Goal: Transaction & Acquisition: Purchase product/service

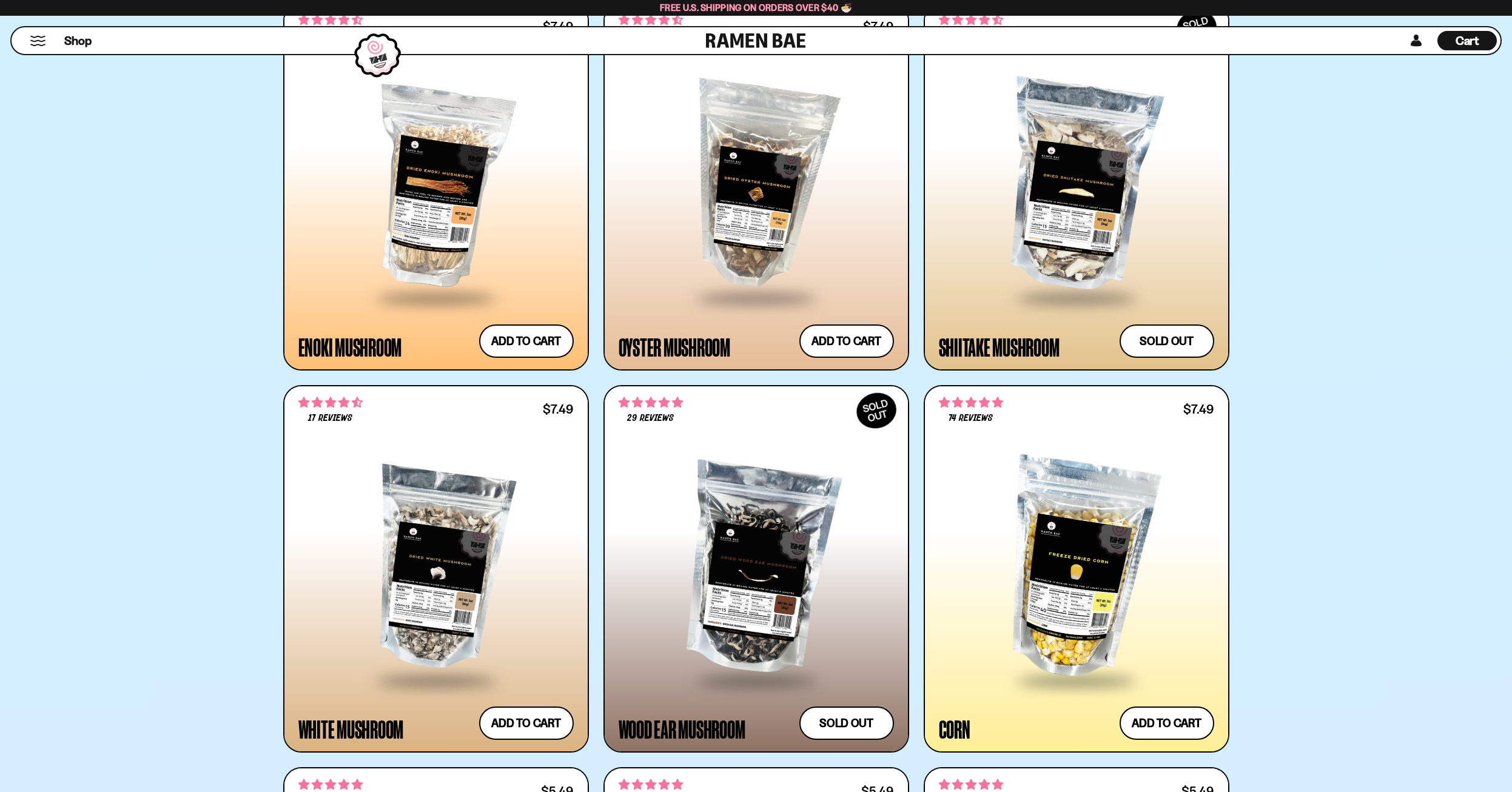
scroll to position [2661, 0]
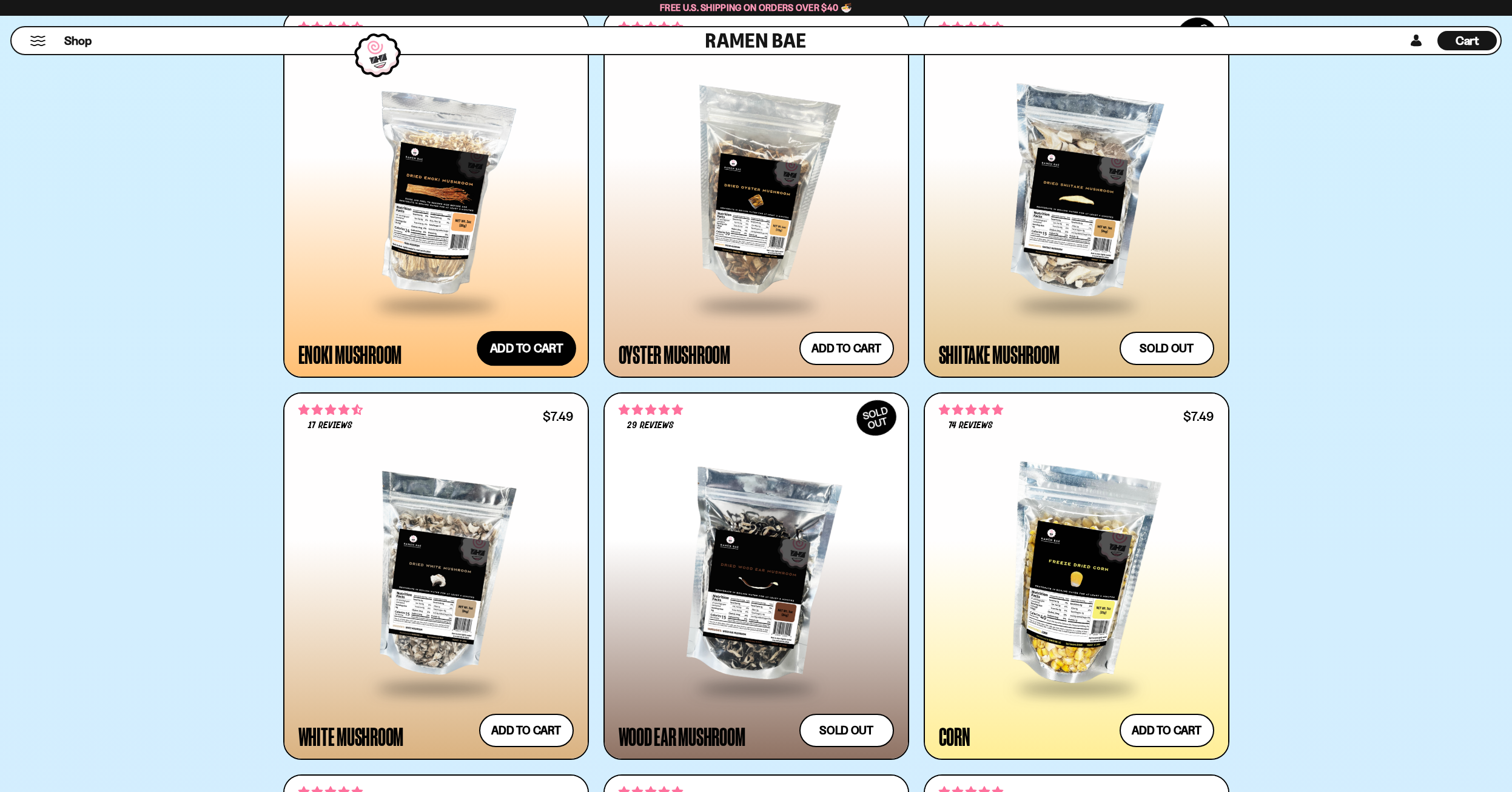
click at [506, 354] on button "Add to cart Add ― Regular price $7.49 Regular price Sale price $7.49 Unit price…" at bounding box center [526, 348] width 100 height 35
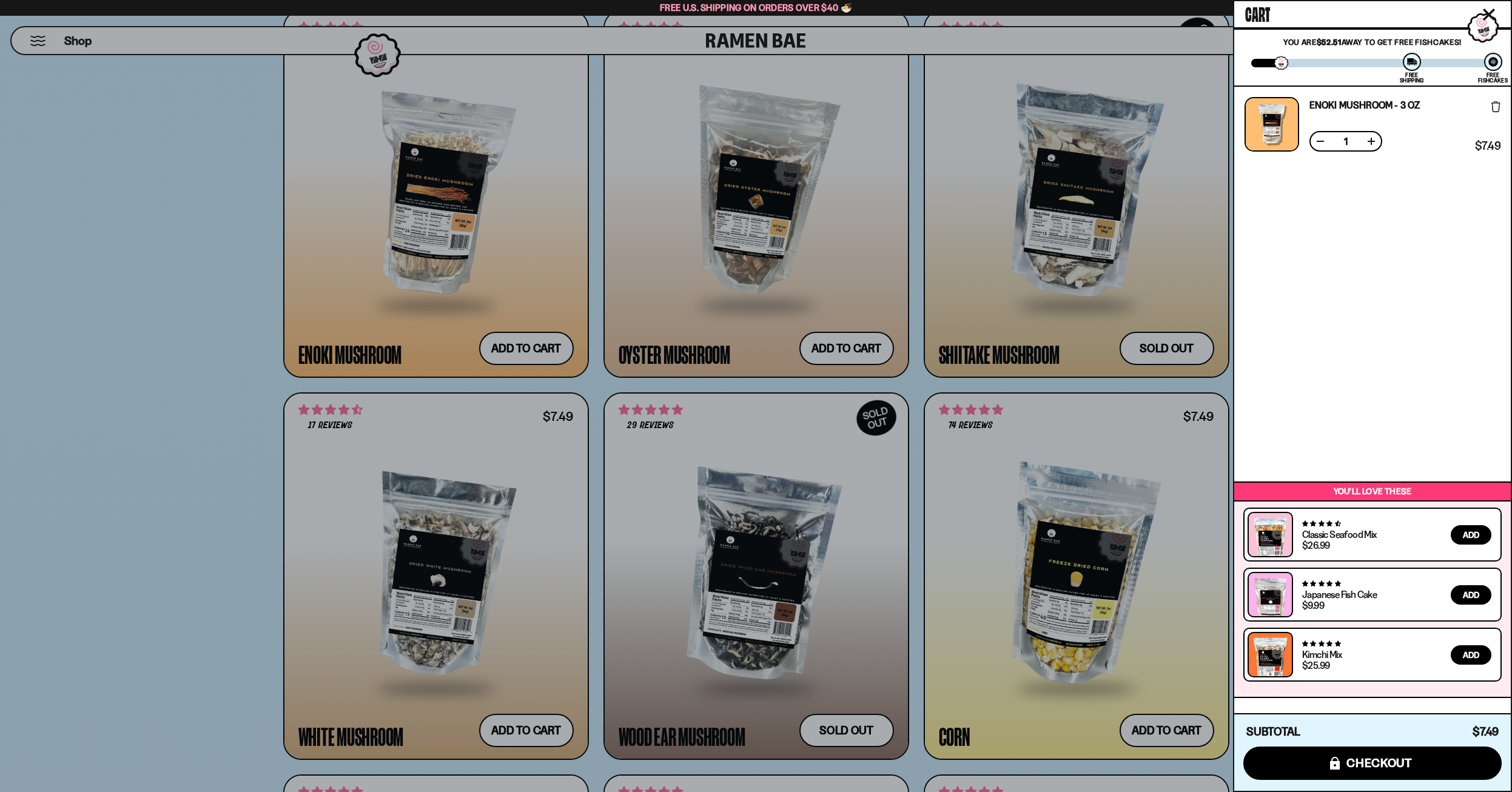
click at [1487, 15] on icon "Close cart" at bounding box center [1489, 15] width 12 height 12
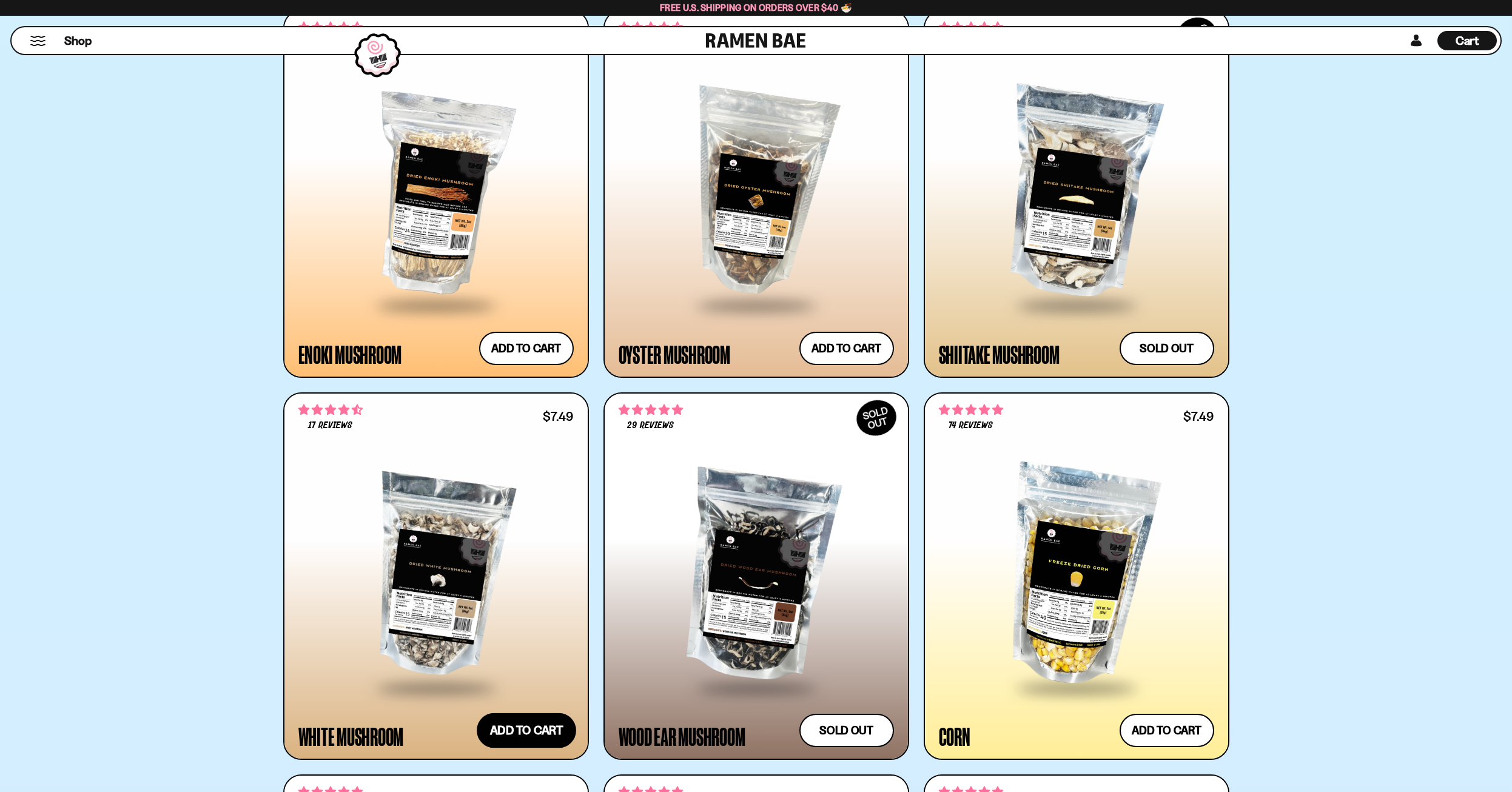
click at [532, 726] on button "Add to cart Add ― Regular price $7.49 Regular price Sale price $7.49 Unit price…" at bounding box center [526, 731] width 100 height 35
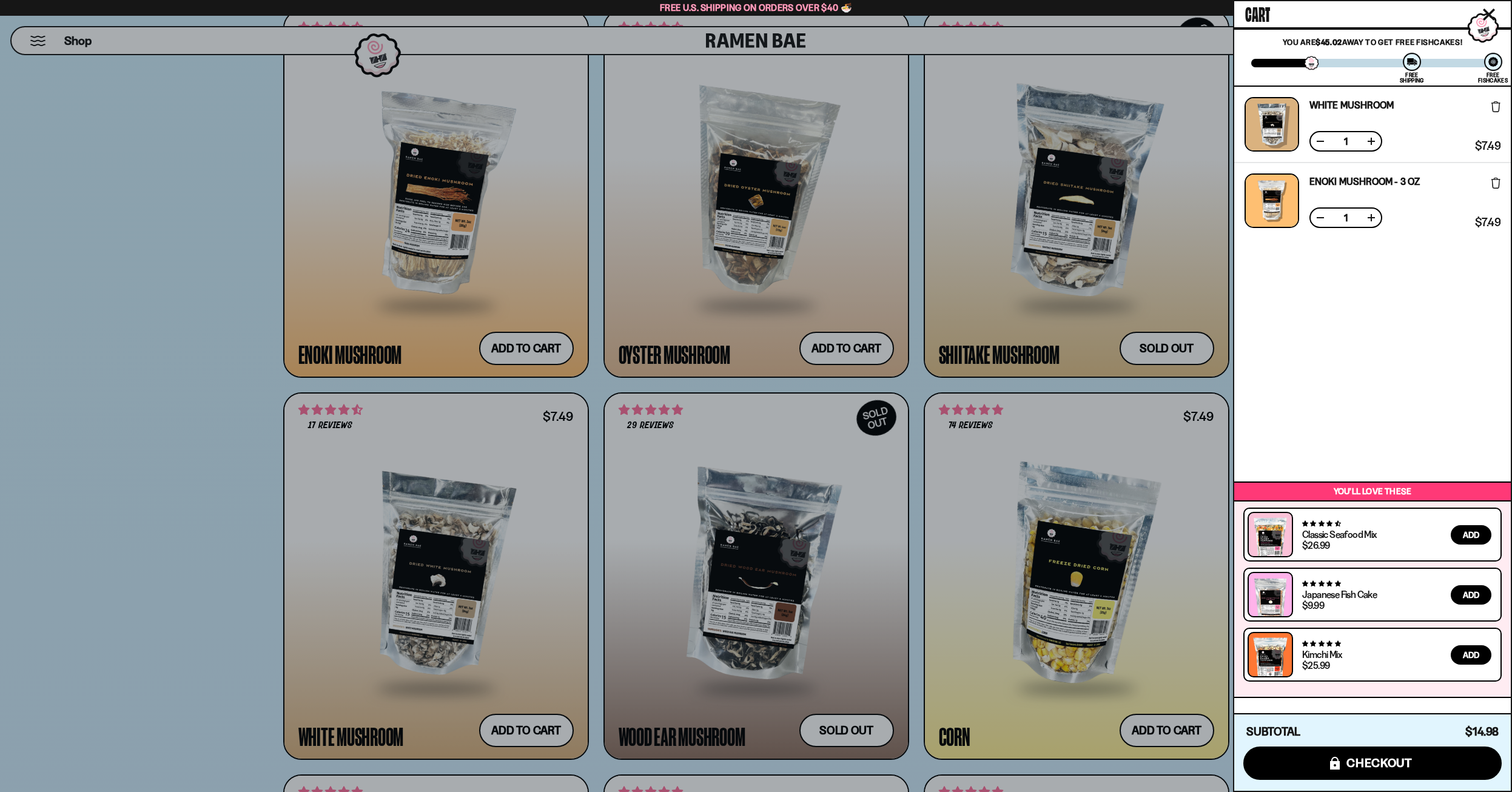
click at [1492, 13] on icon "Close cart" at bounding box center [1489, 15] width 11 height 11
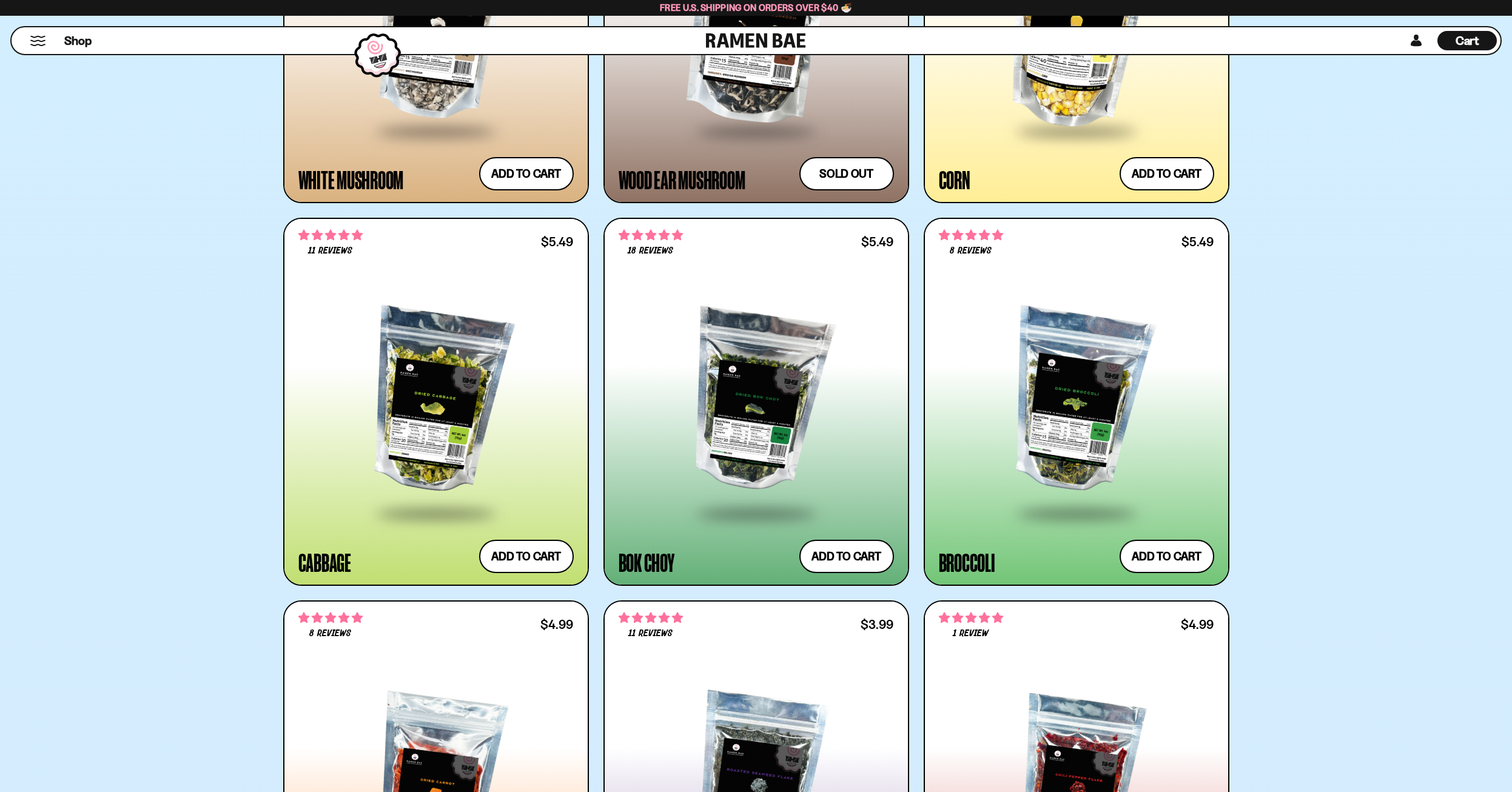
scroll to position [3280, 0]
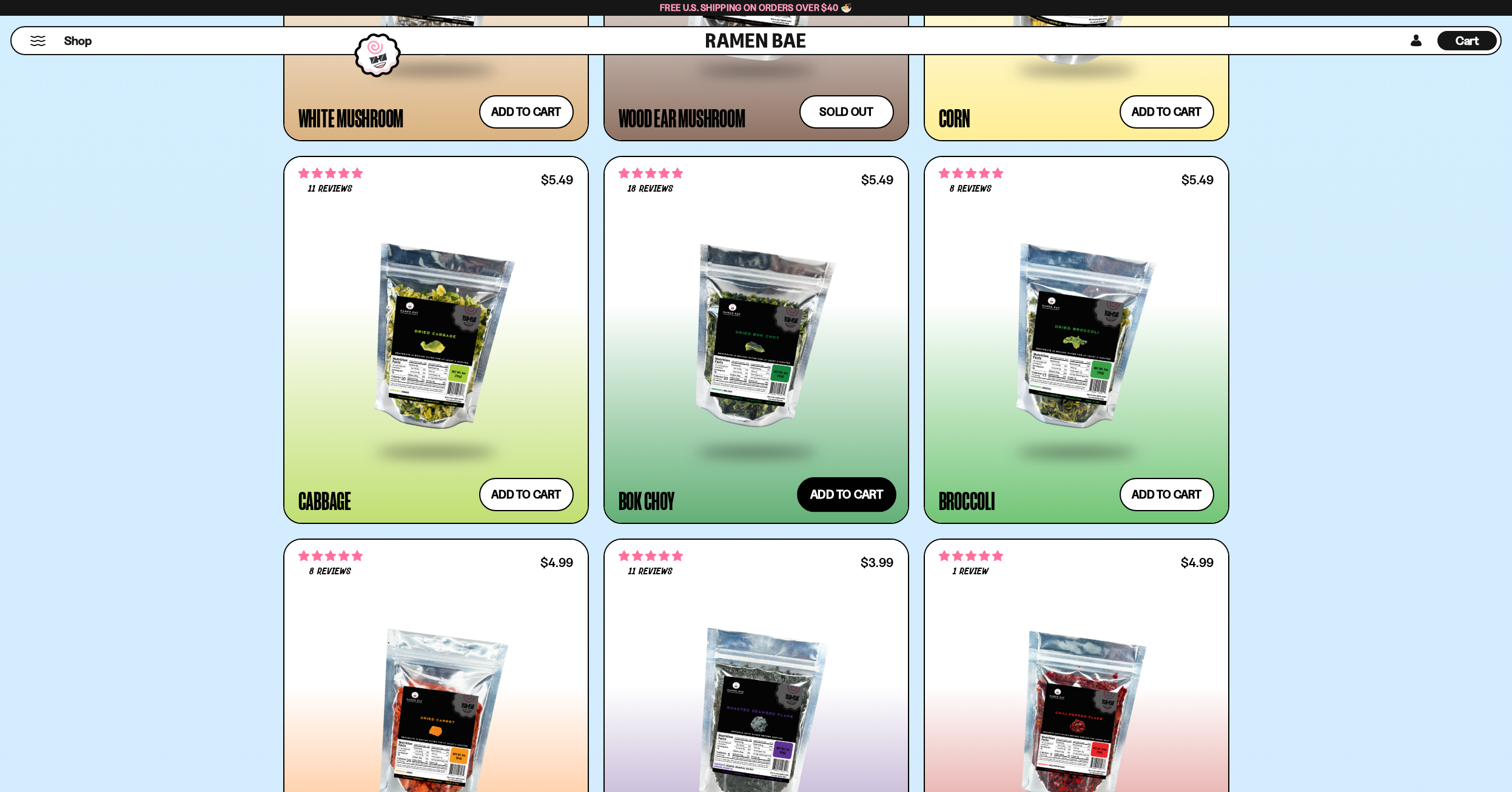
click at [860, 497] on button "Add to cart Add ― Regular price $5.49 Regular price Sale price $5.49 Unit price…" at bounding box center [846, 495] width 100 height 35
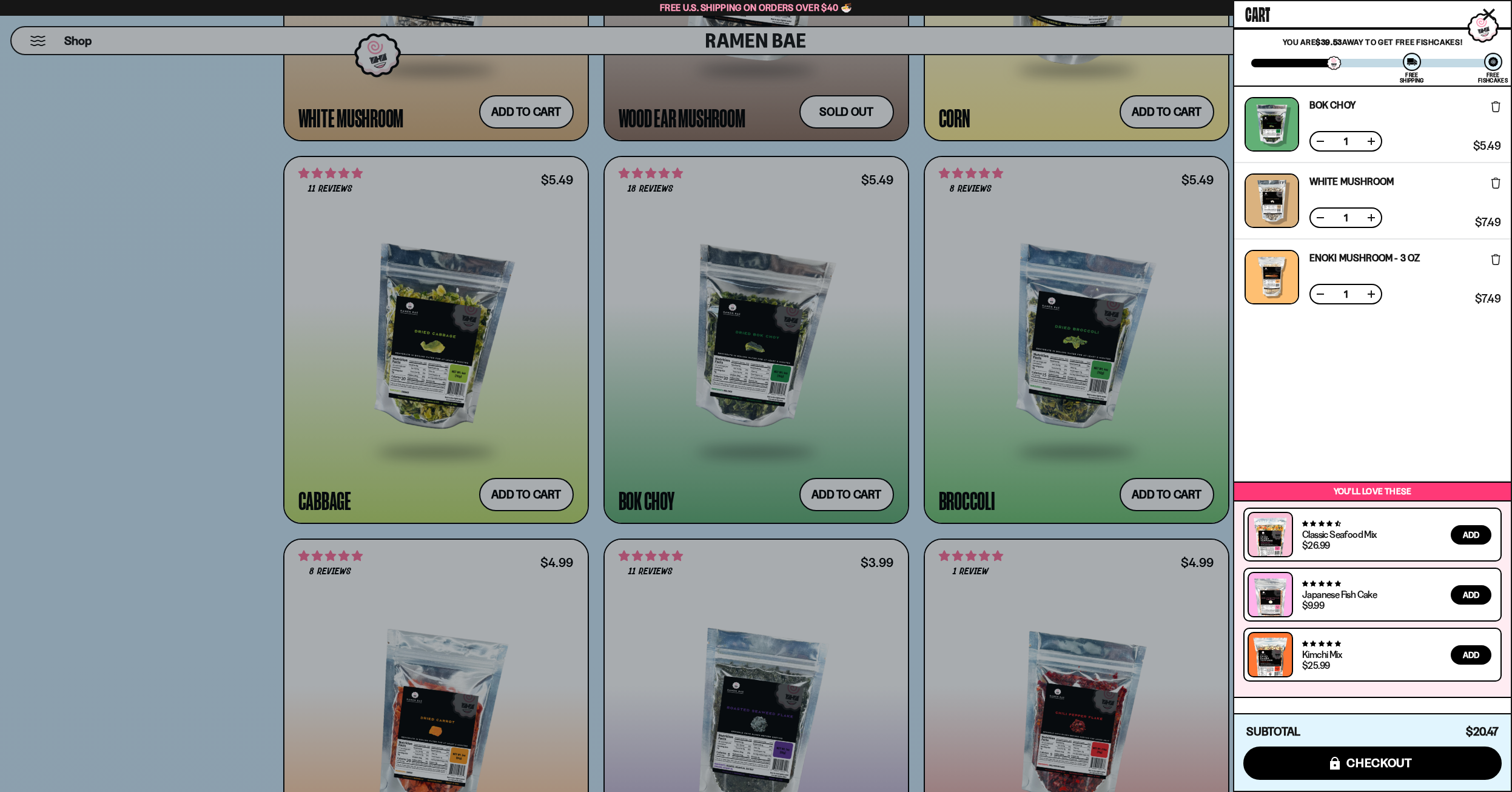
click at [1488, 13] on icon "Close cart" at bounding box center [1489, 15] width 11 height 11
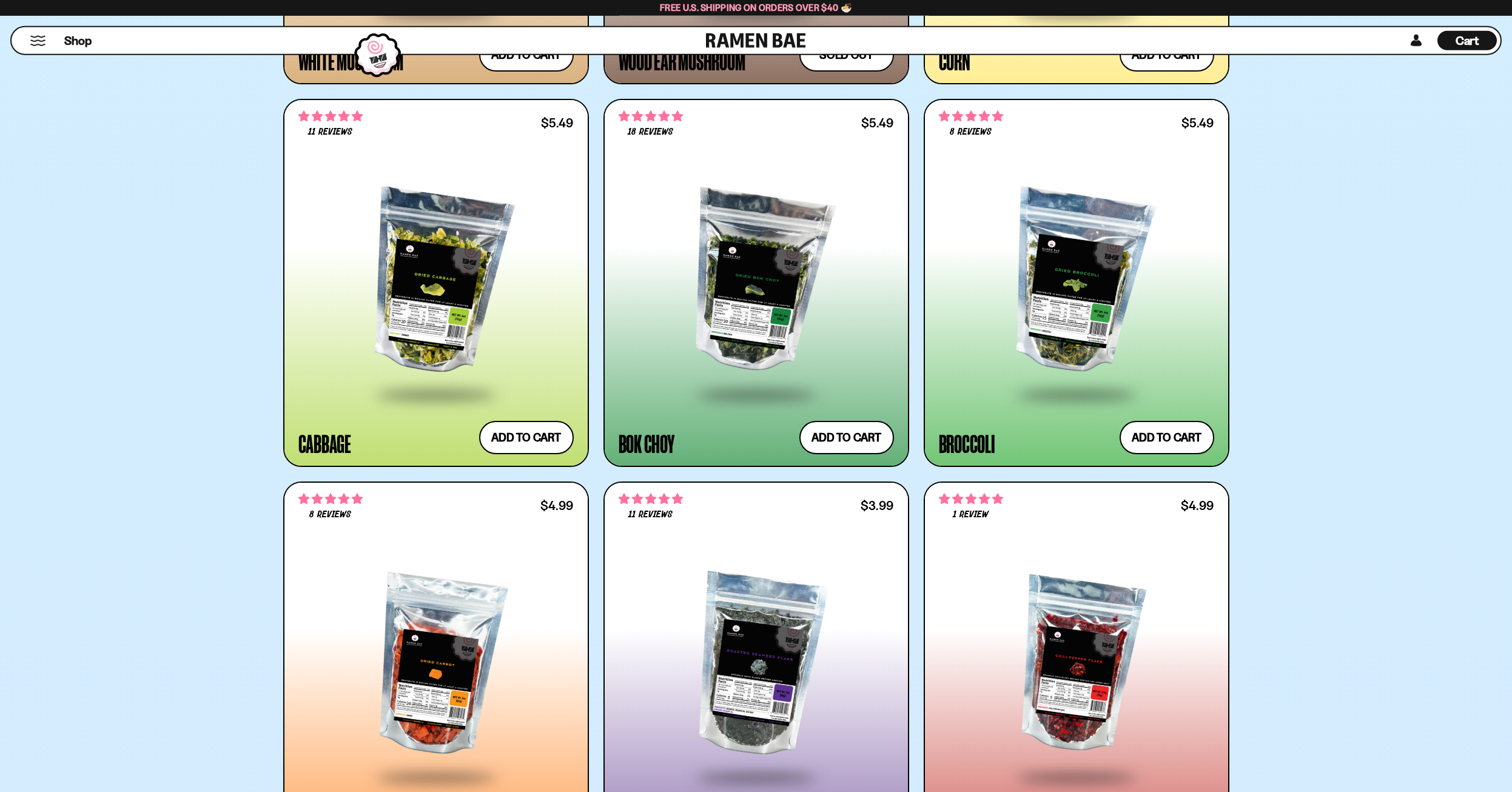
scroll to position [3403, 0]
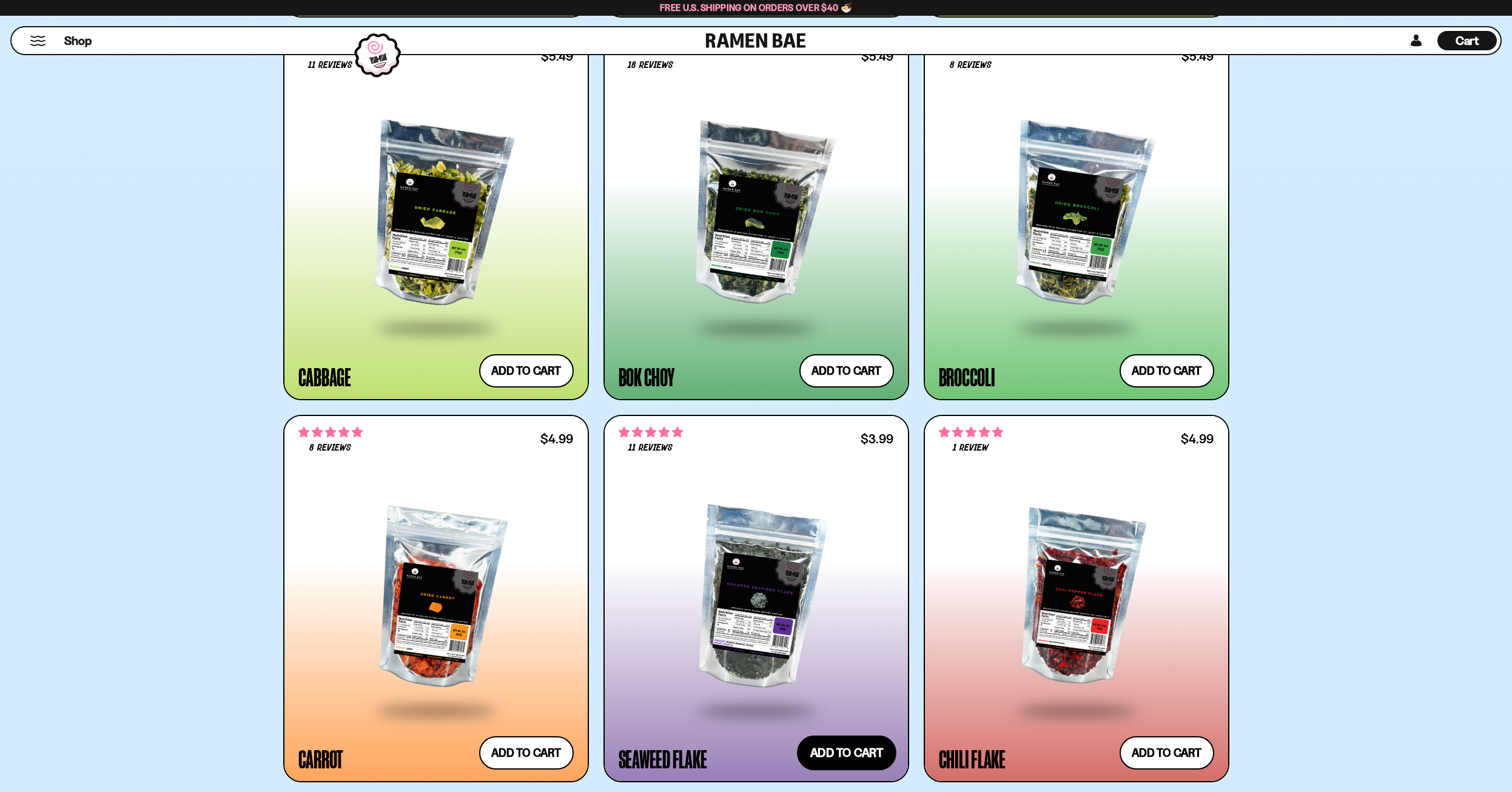
click at [842, 745] on button "Add to cart Add ― Regular price $3.99 Regular price Sale price $3.99 Unit price…" at bounding box center [846, 753] width 100 height 35
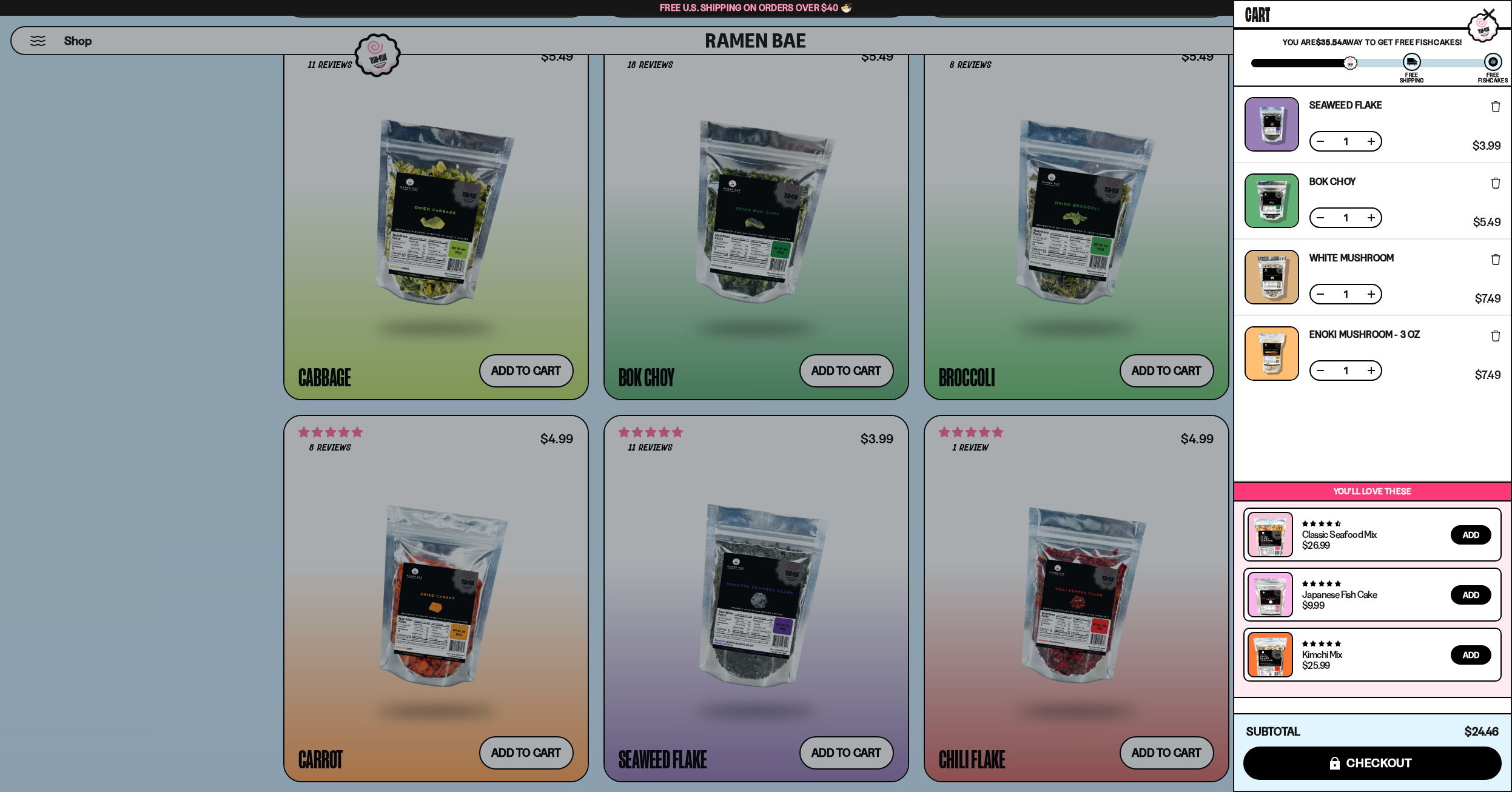
click at [1490, 20] on icon "Close cart" at bounding box center [1489, 15] width 12 height 12
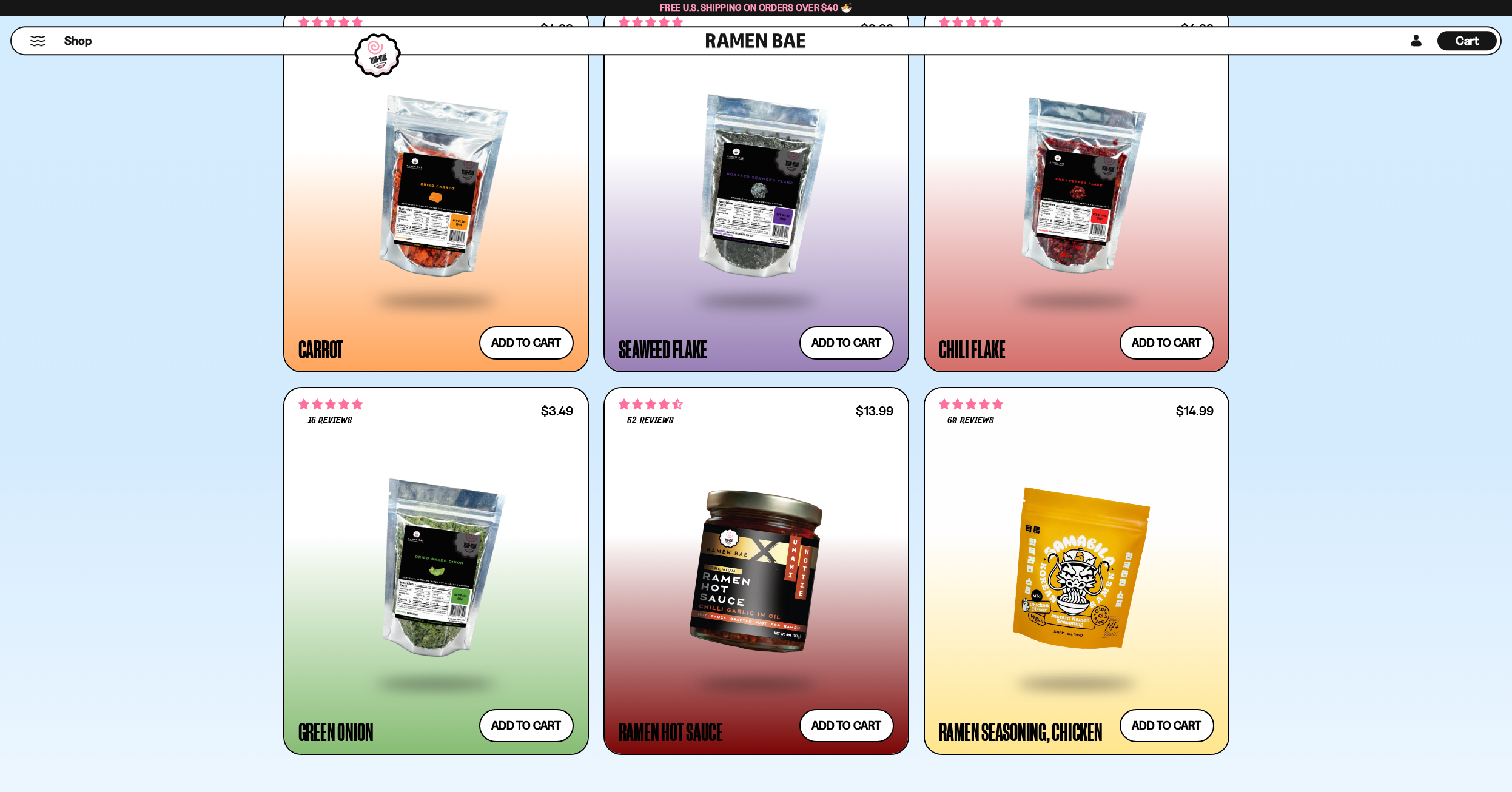
scroll to position [3837, 0]
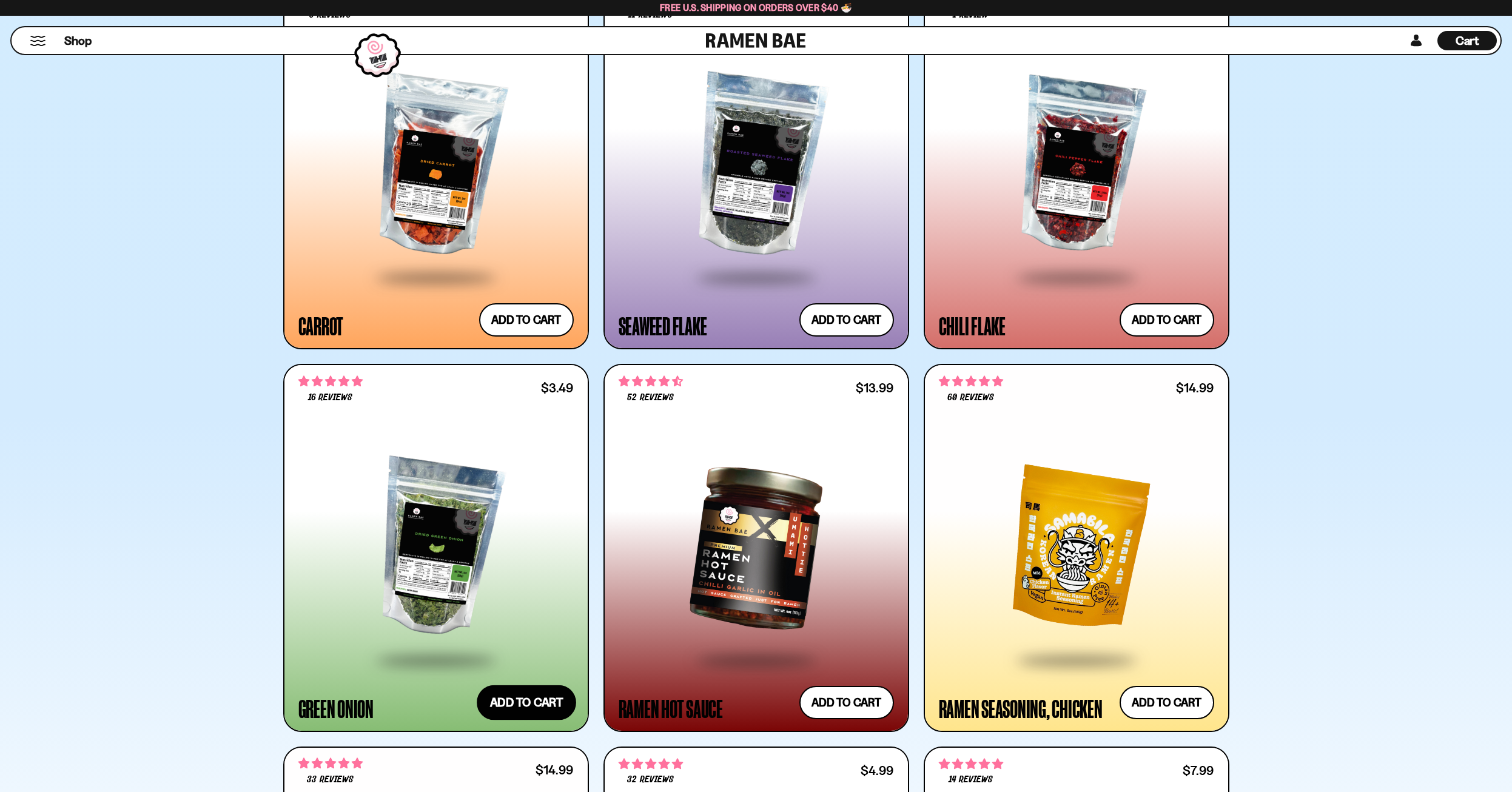
click at [522, 709] on button "Add to cart Add ― Regular price $3.49 Regular price Sale price $3.49 Unit price…" at bounding box center [526, 703] width 100 height 35
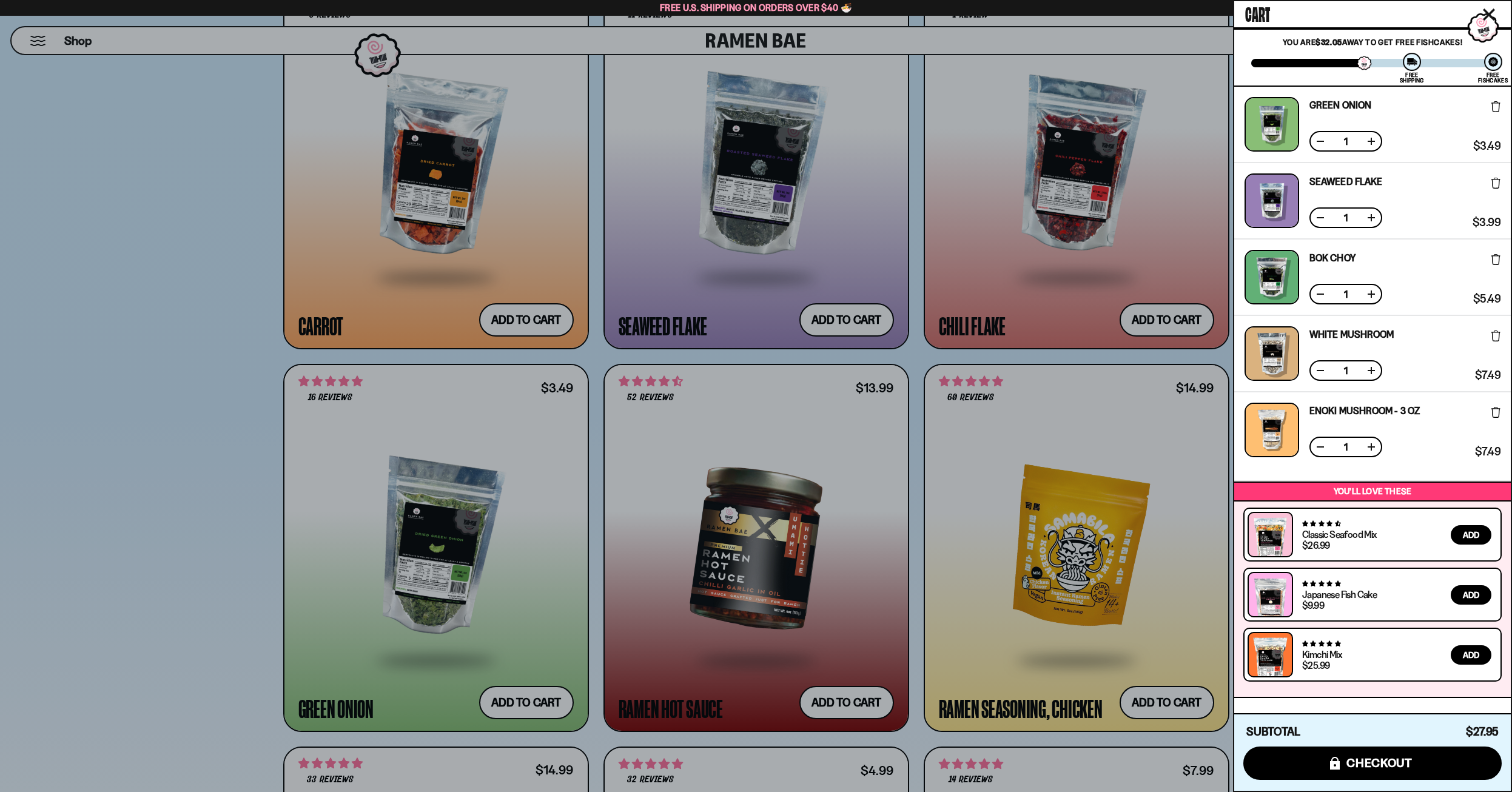
click at [1489, 10] on icon "Close cart" at bounding box center [1489, 15] width 12 height 12
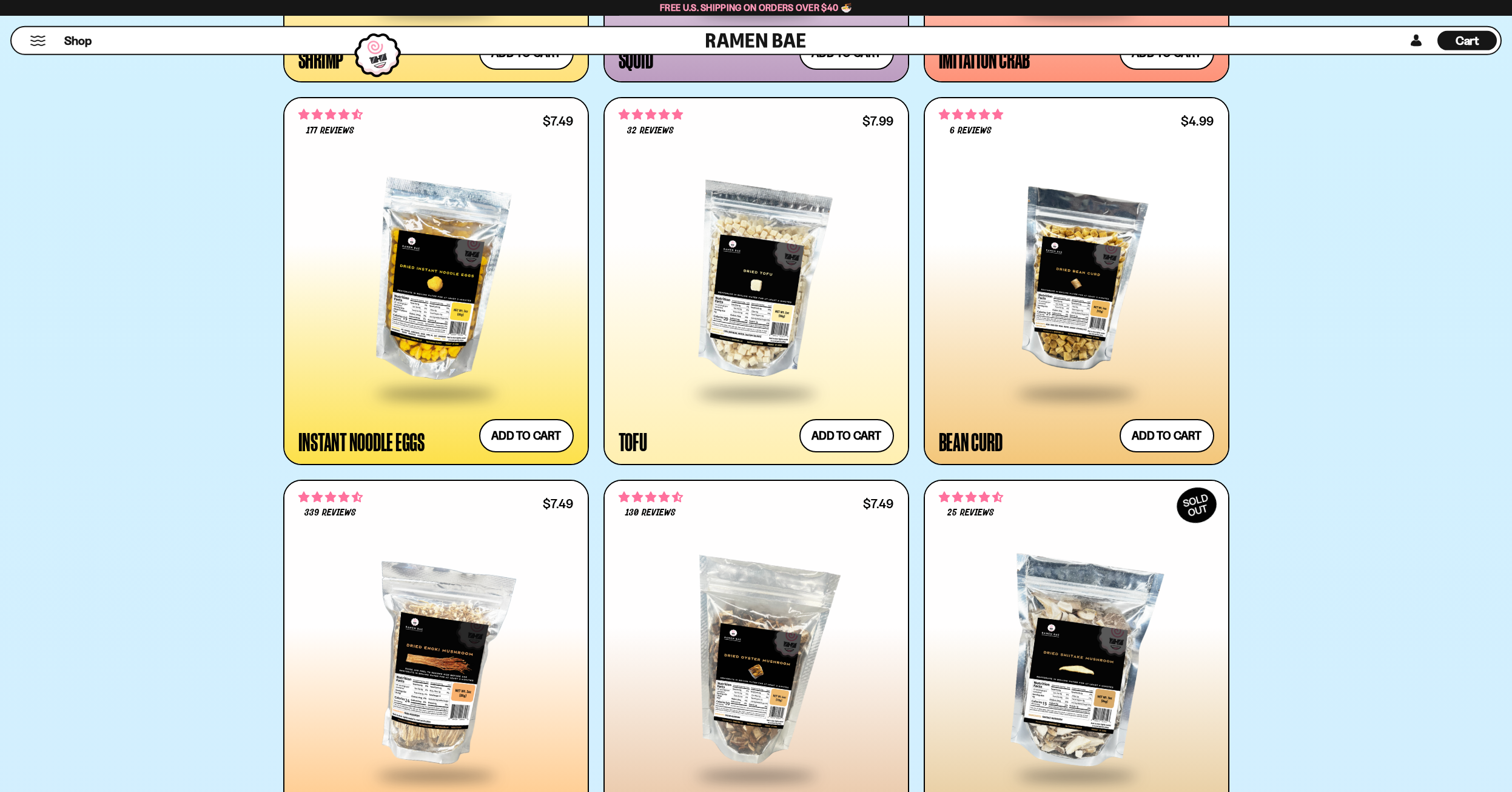
scroll to position [2166, 0]
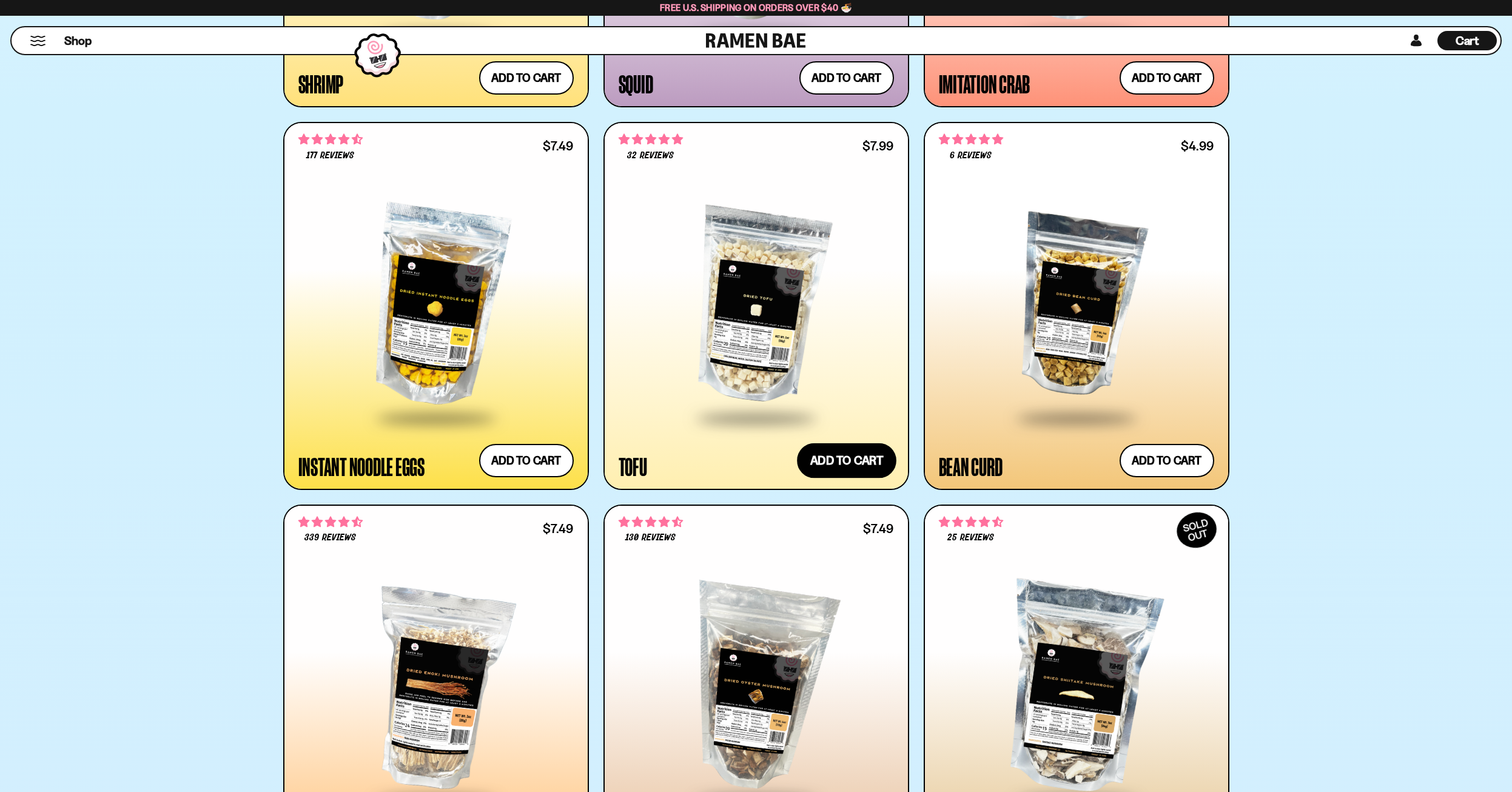
click at [865, 465] on button "Add to cart Add ― Regular price $7.99 Regular price Sale price $7.99 Unit price…" at bounding box center [846, 460] width 100 height 35
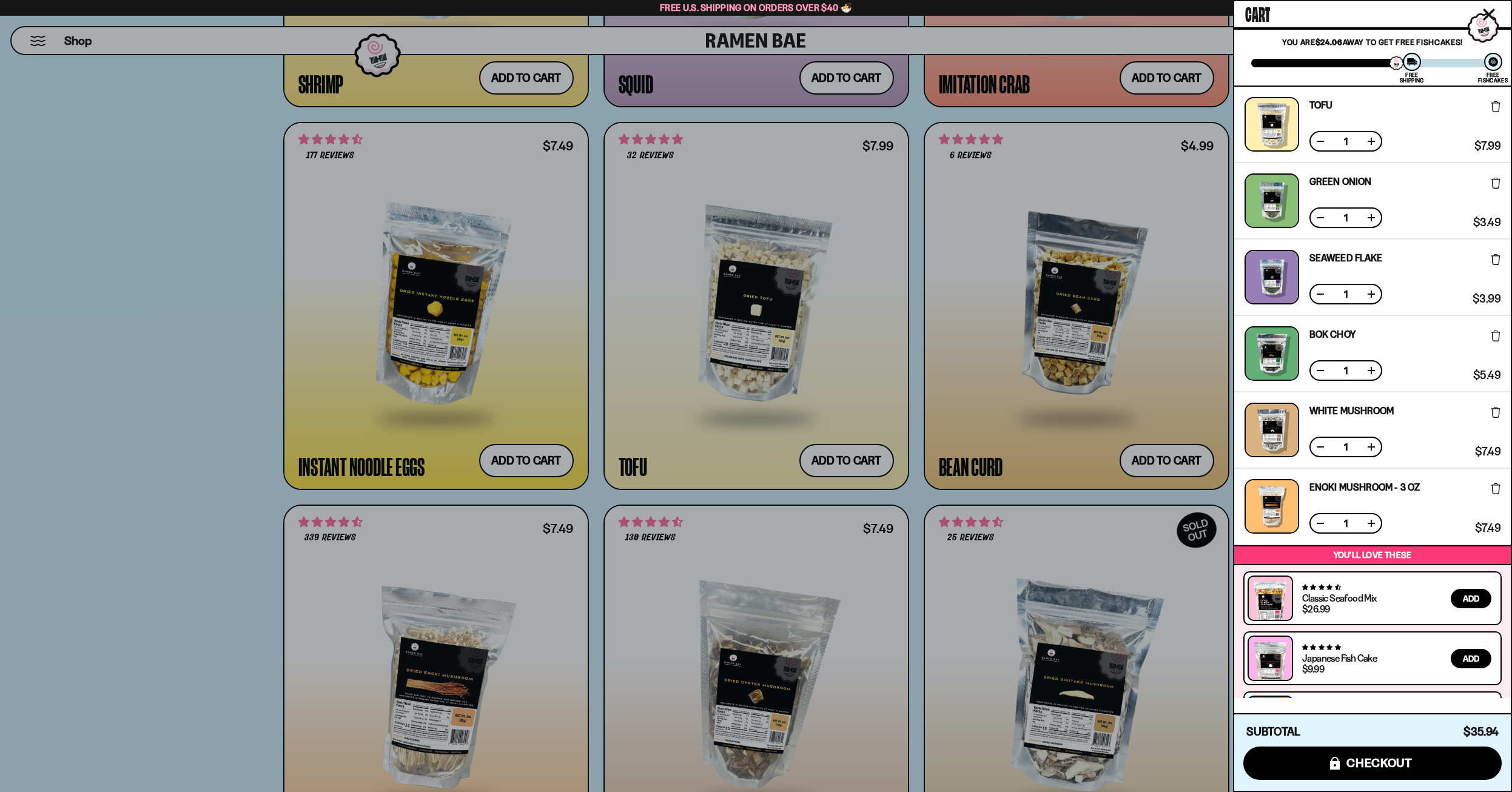
click at [1485, 13] on icon "Close cart" at bounding box center [1489, 15] width 12 height 12
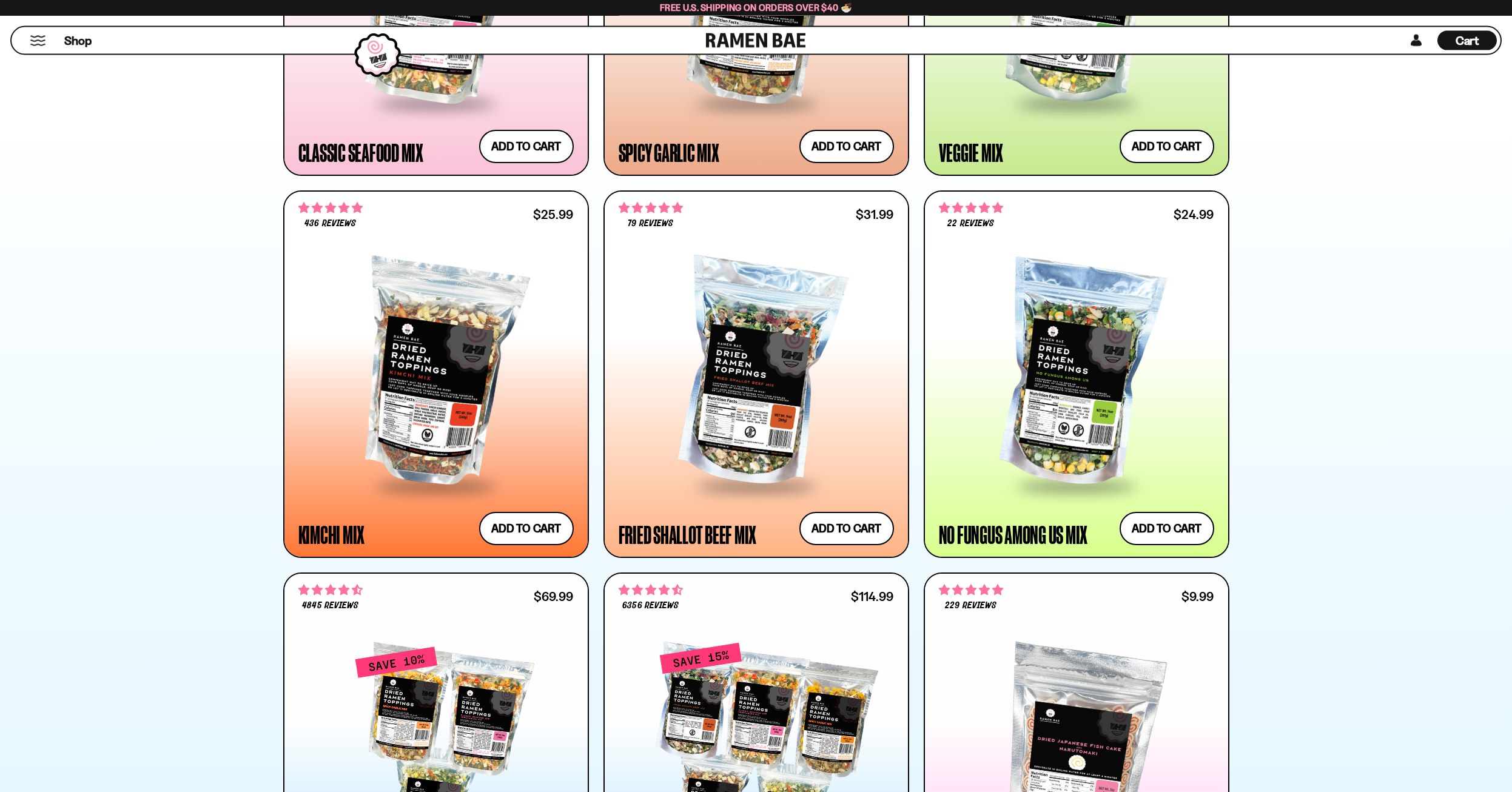
scroll to position [928, 0]
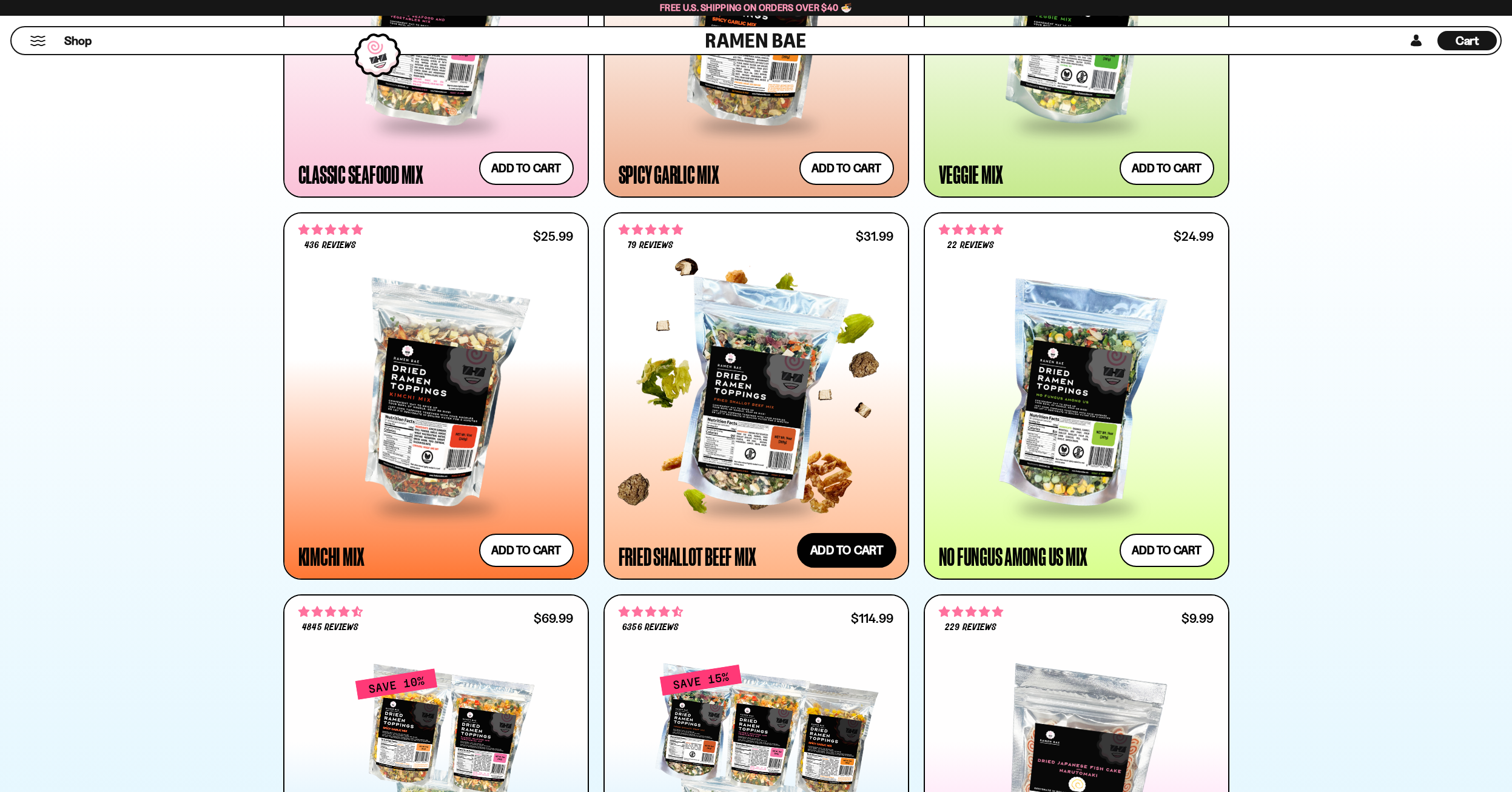
click at [843, 553] on button "Add to cart Add ― Regular price $31.99 Regular price Sale price $31.99 Unit pri…" at bounding box center [846, 551] width 100 height 35
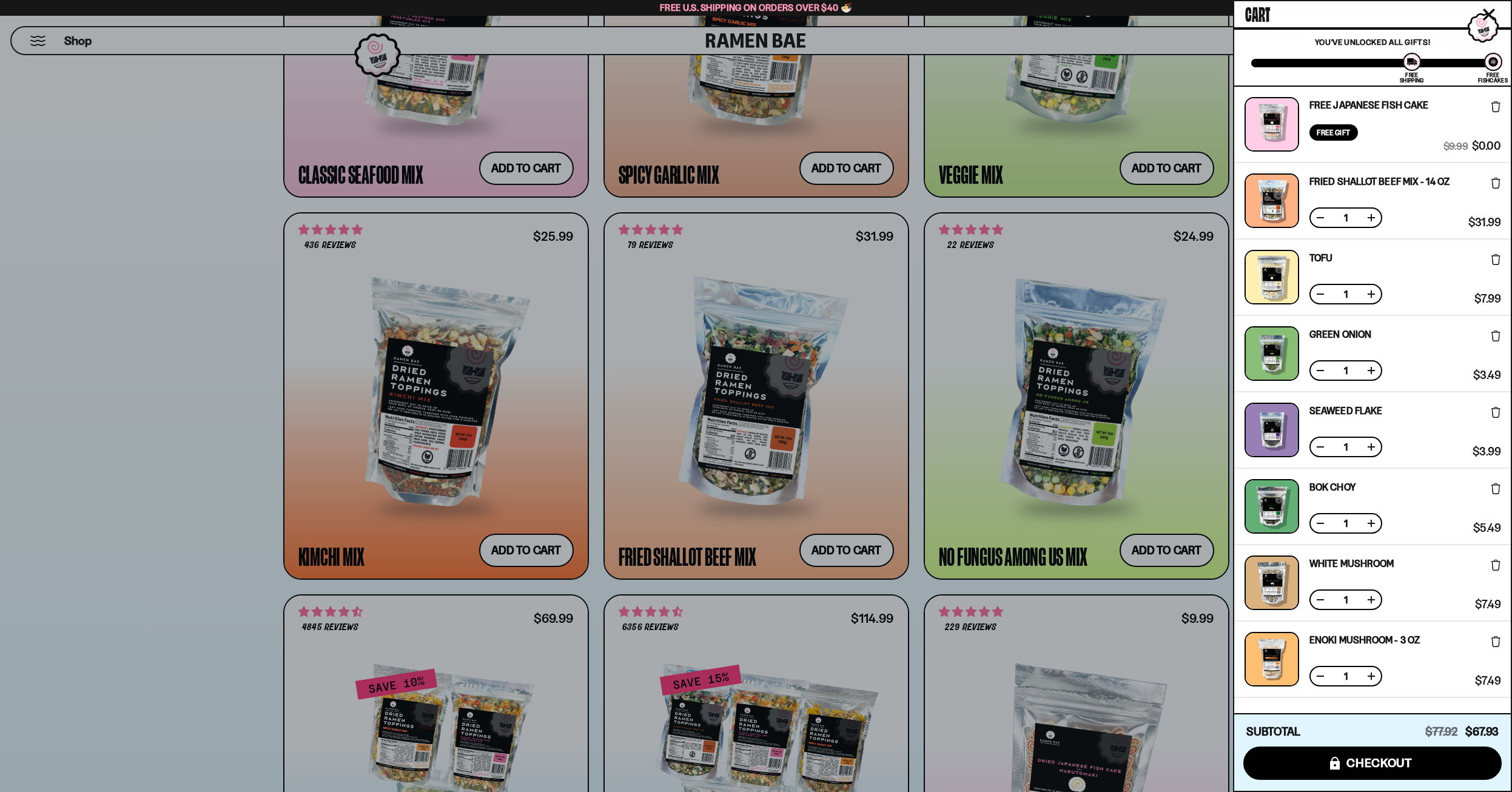
click at [1490, 15] on icon "Close cart" at bounding box center [1489, 15] width 11 height 11
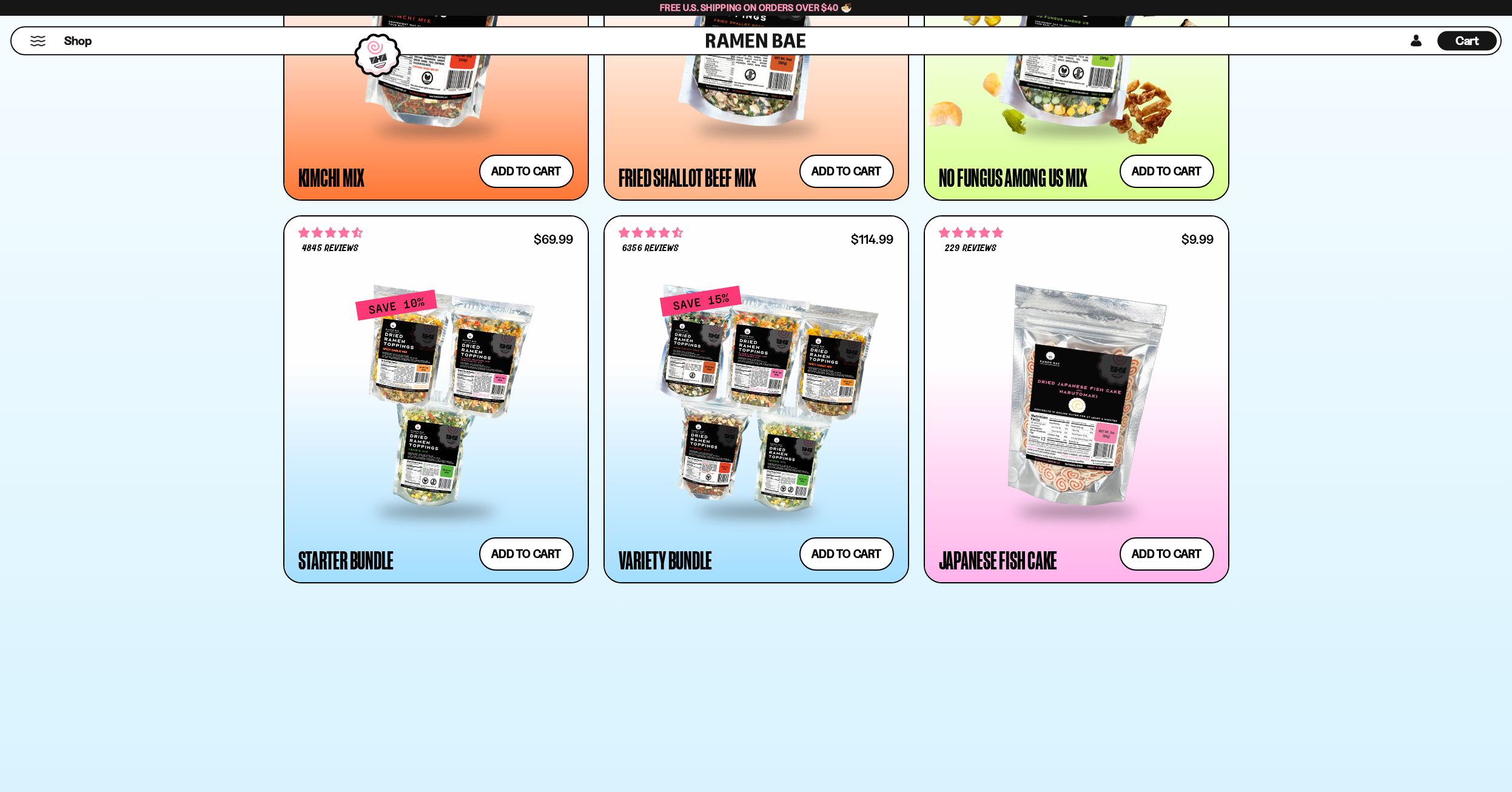
scroll to position [1362, 0]
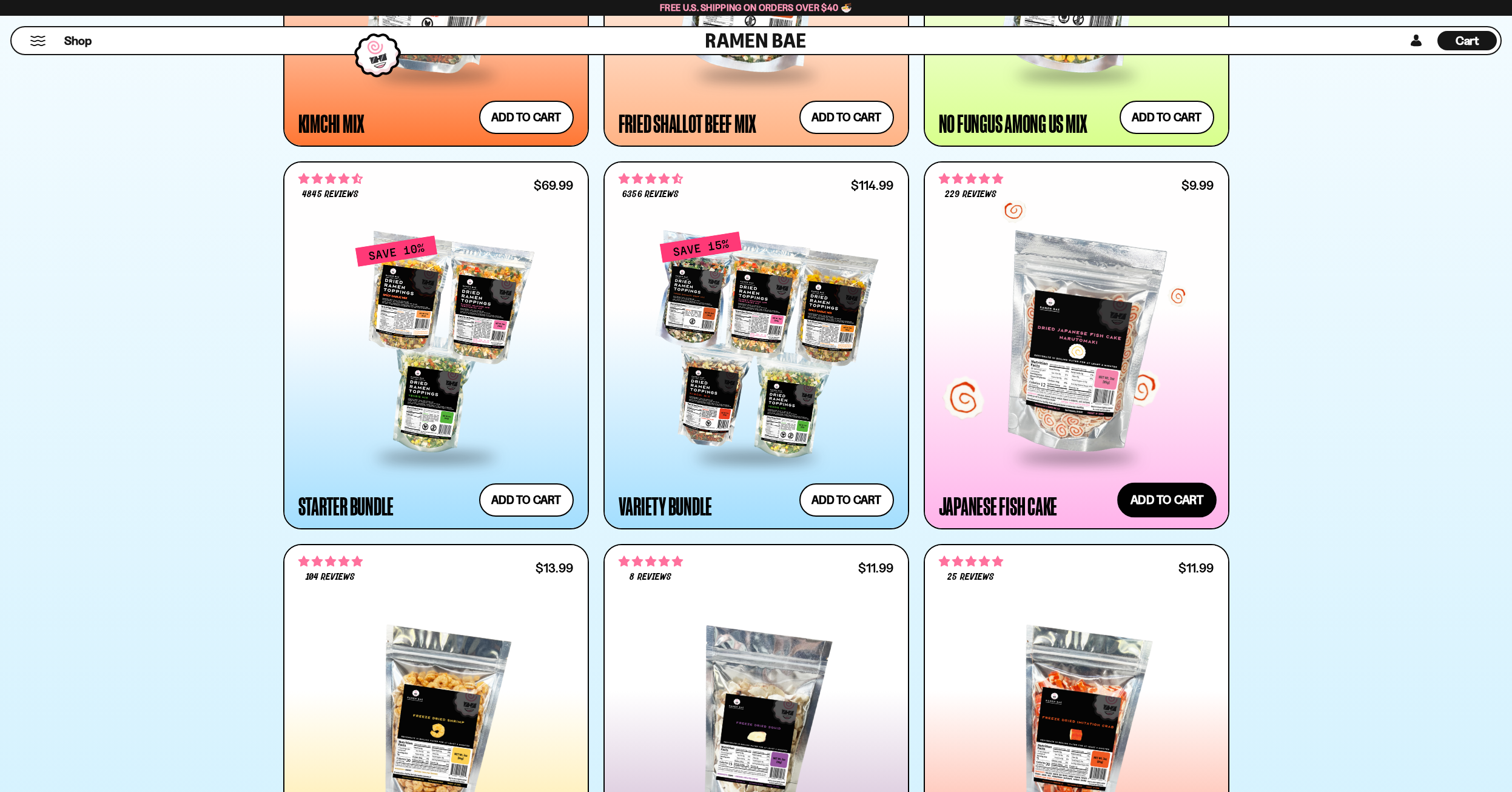
click at [1181, 505] on button "Add to cart Add ― Regular price $9.99 Regular price Sale price $9.99 Unit price…" at bounding box center [1167, 499] width 100 height 35
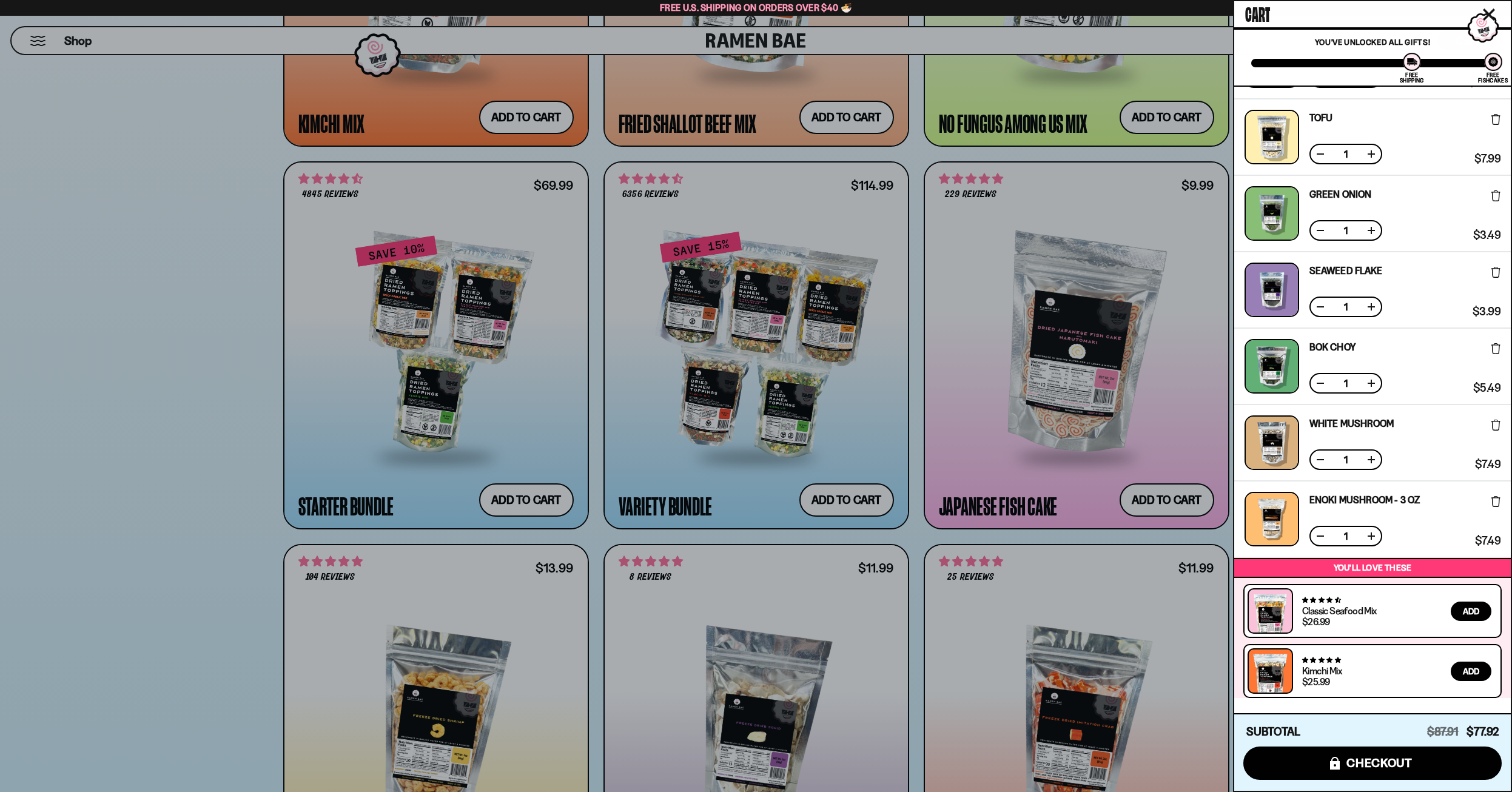
click at [1490, 10] on icon "Close cart" at bounding box center [1489, 15] width 12 height 12
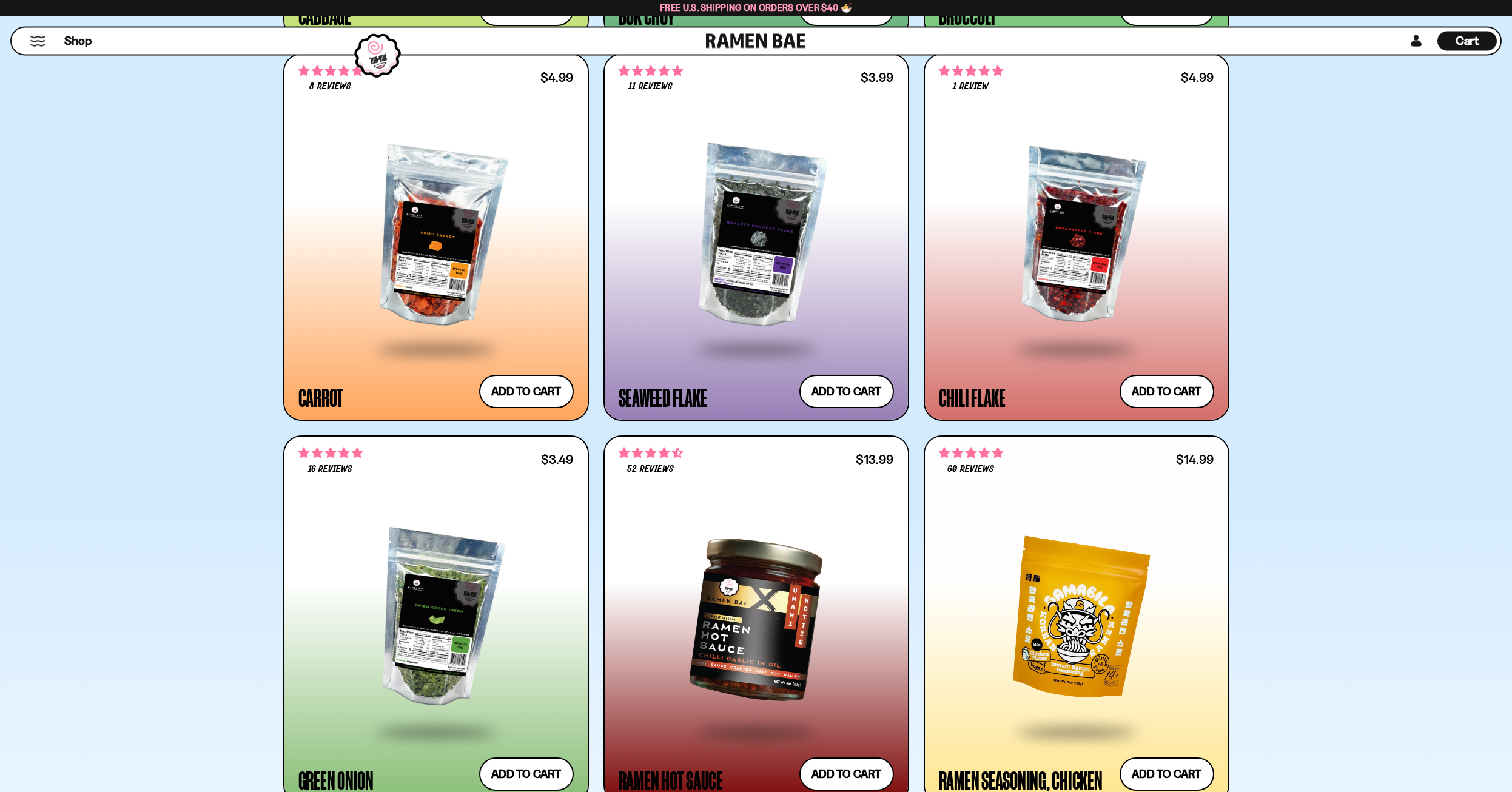
scroll to position [3775, 0]
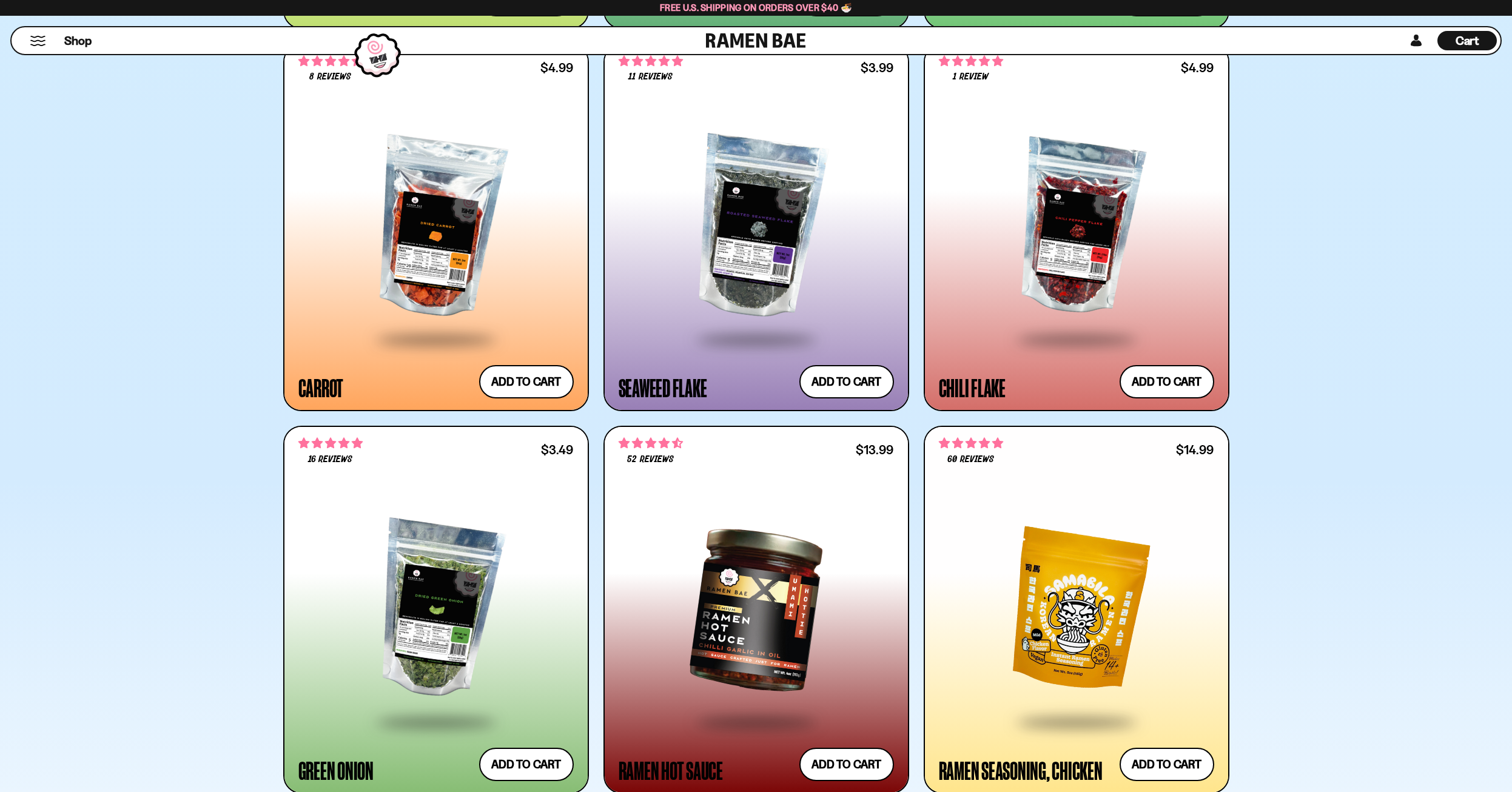
click at [1464, 37] on span "Cart" at bounding box center [1467, 41] width 23 height 15
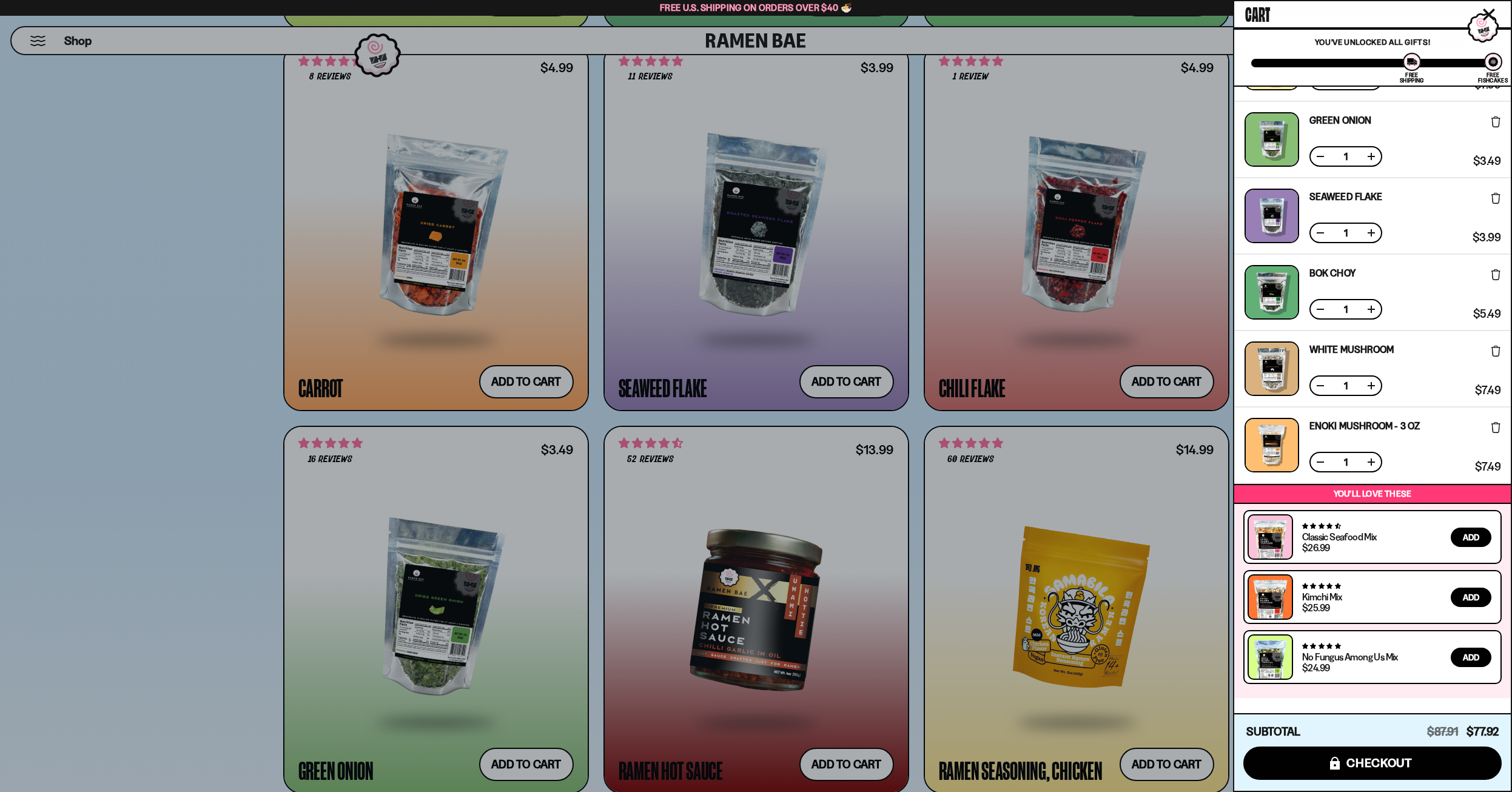
scroll to position [293, 0]
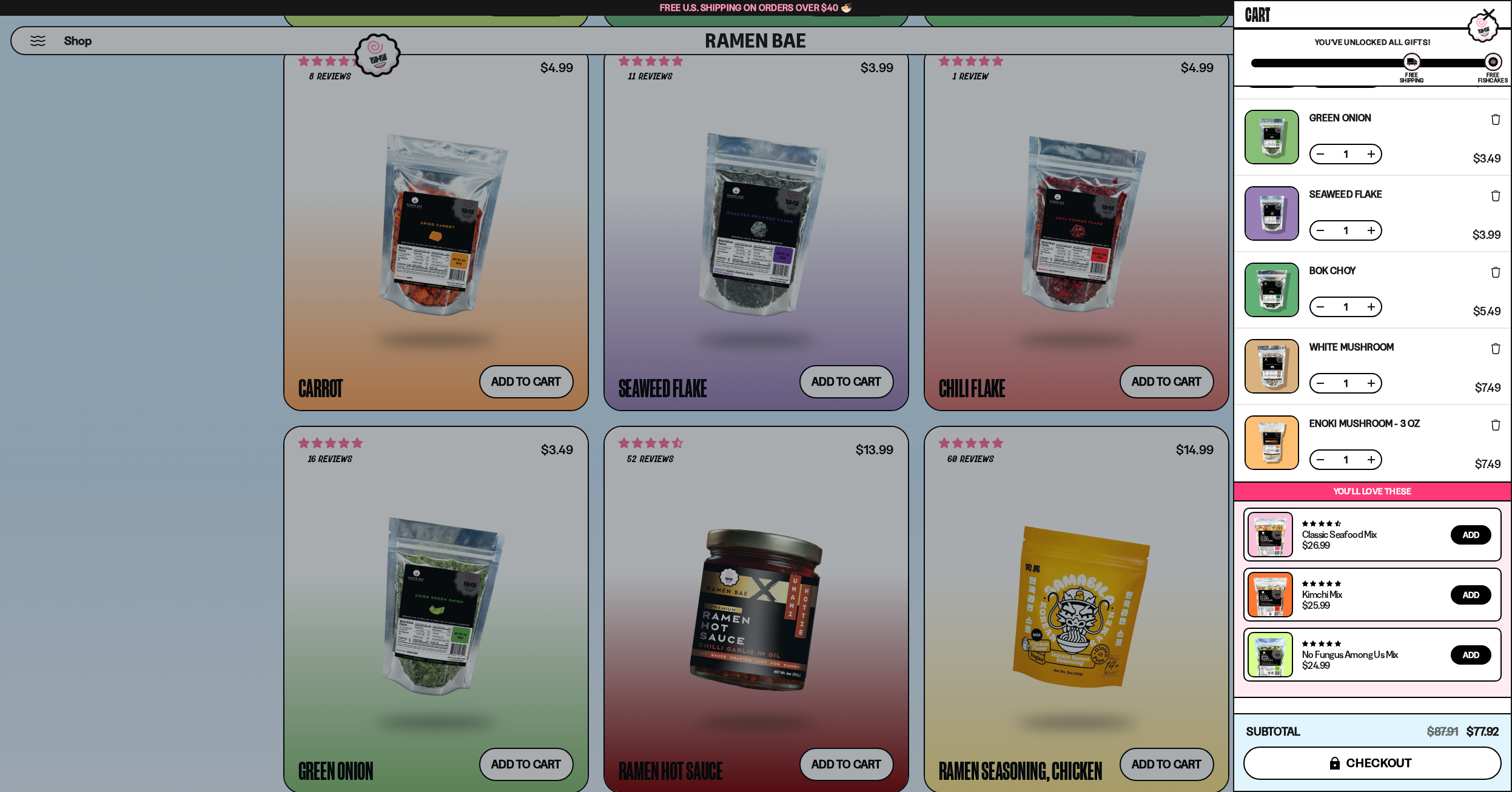
click at [1409, 760] on span "checkout" at bounding box center [1380, 763] width 66 height 13
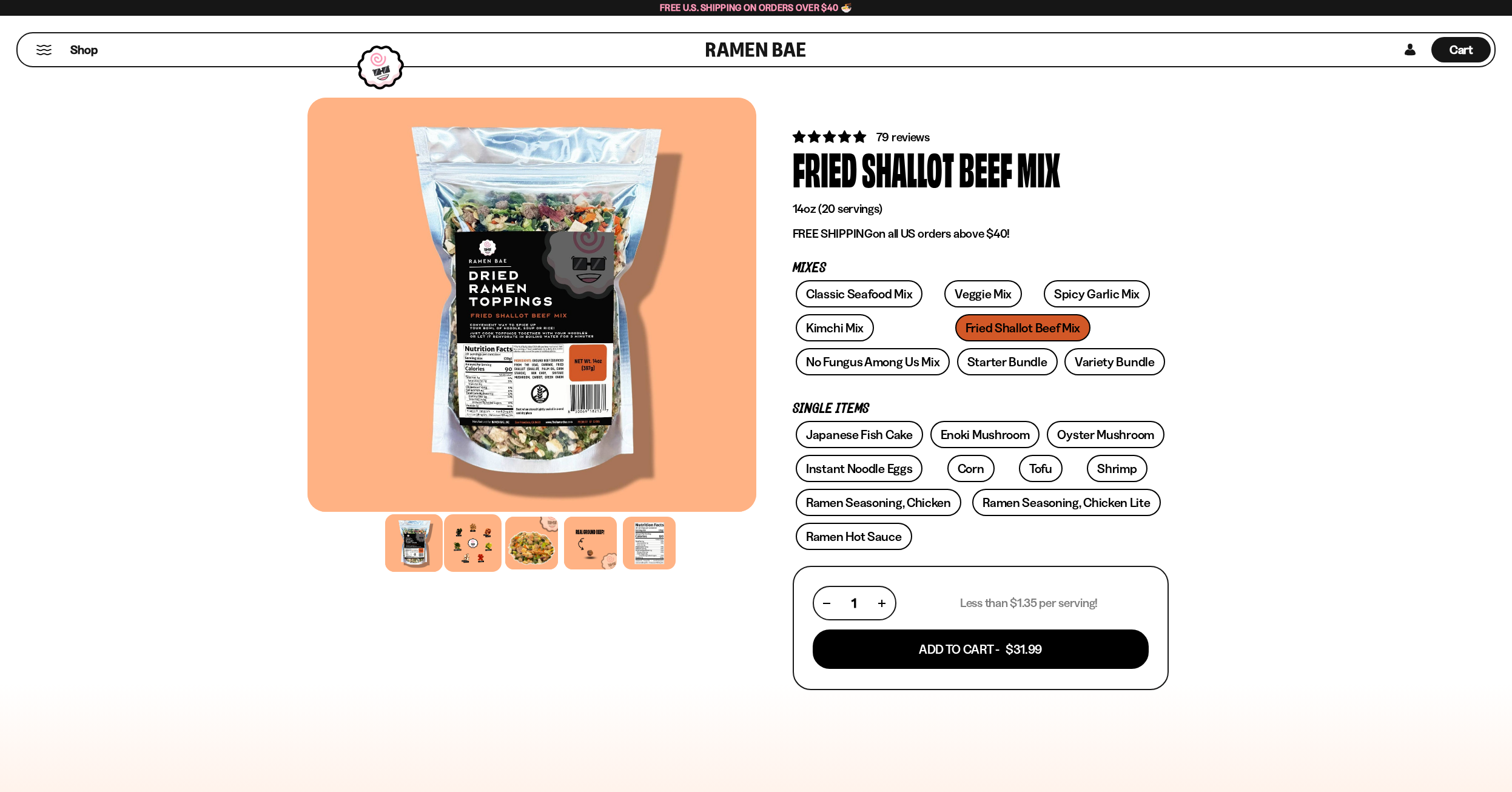
click at [479, 543] on div at bounding box center [473, 543] width 58 height 58
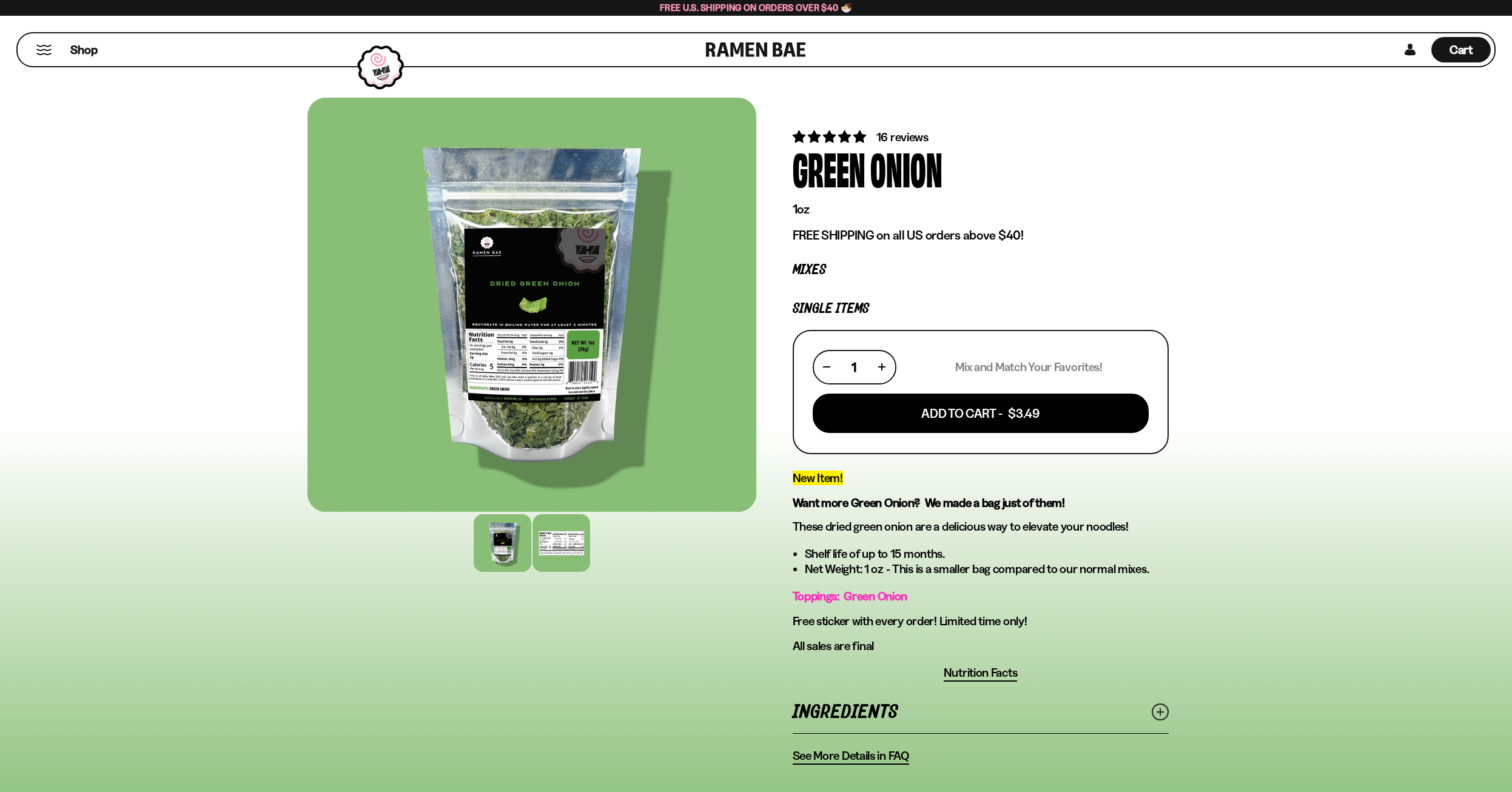
click at [579, 561] on div at bounding box center [561, 543] width 58 height 58
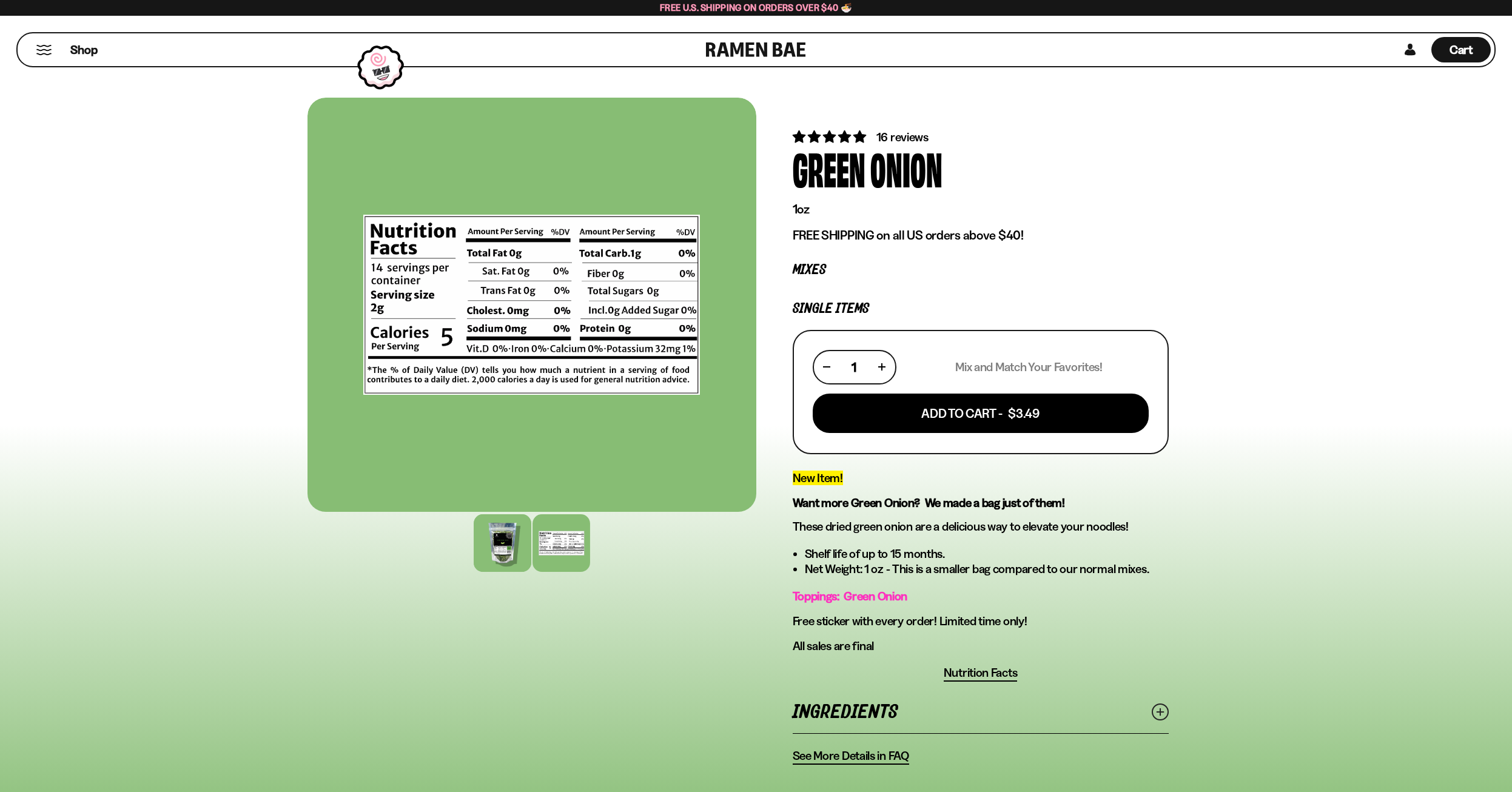
click at [506, 544] on div at bounding box center [502, 543] width 58 height 58
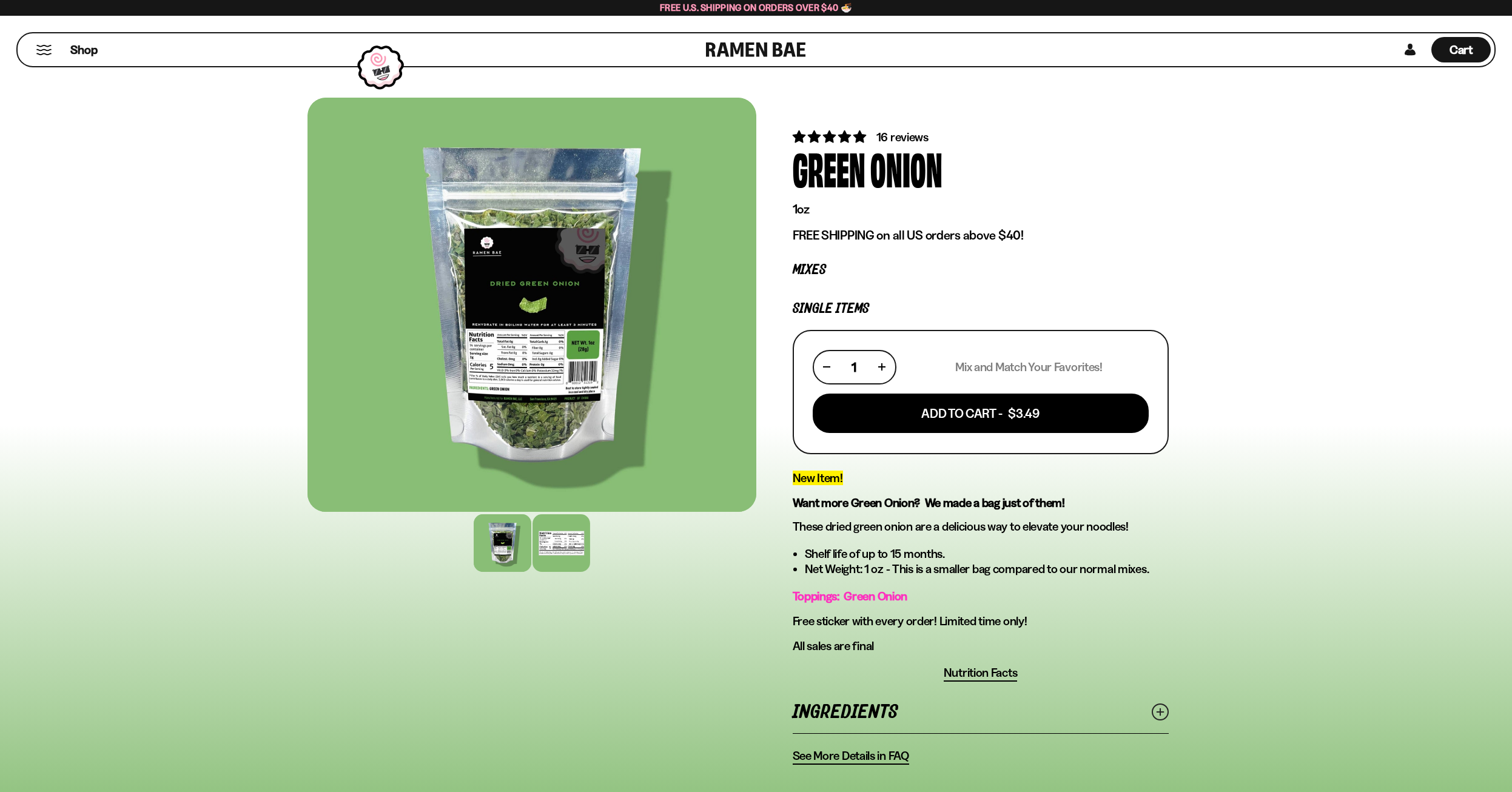
click at [559, 551] on div at bounding box center [561, 543] width 58 height 58
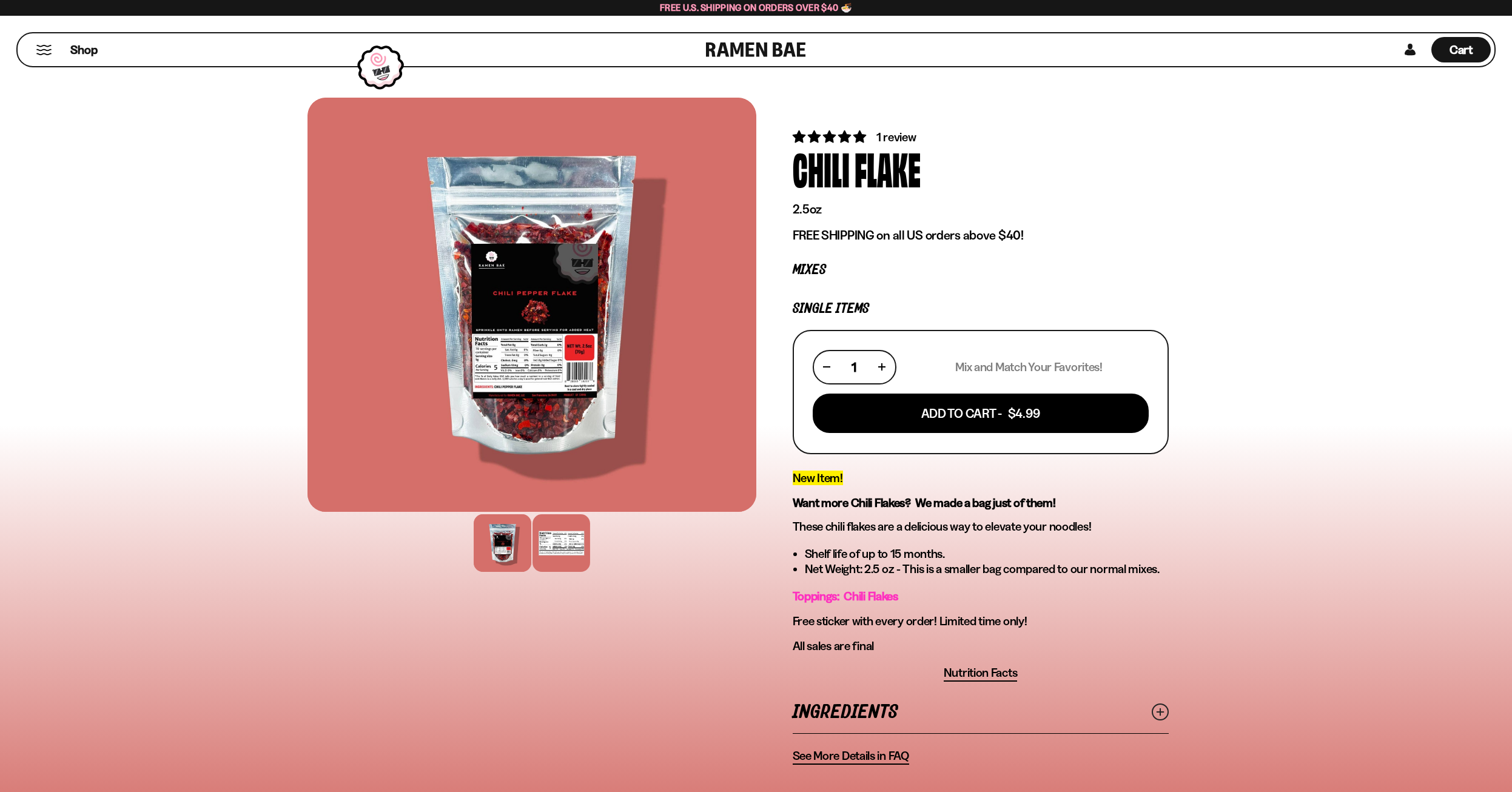
click at [571, 537] on div at bounding box center [561, 543] width 58 height 58
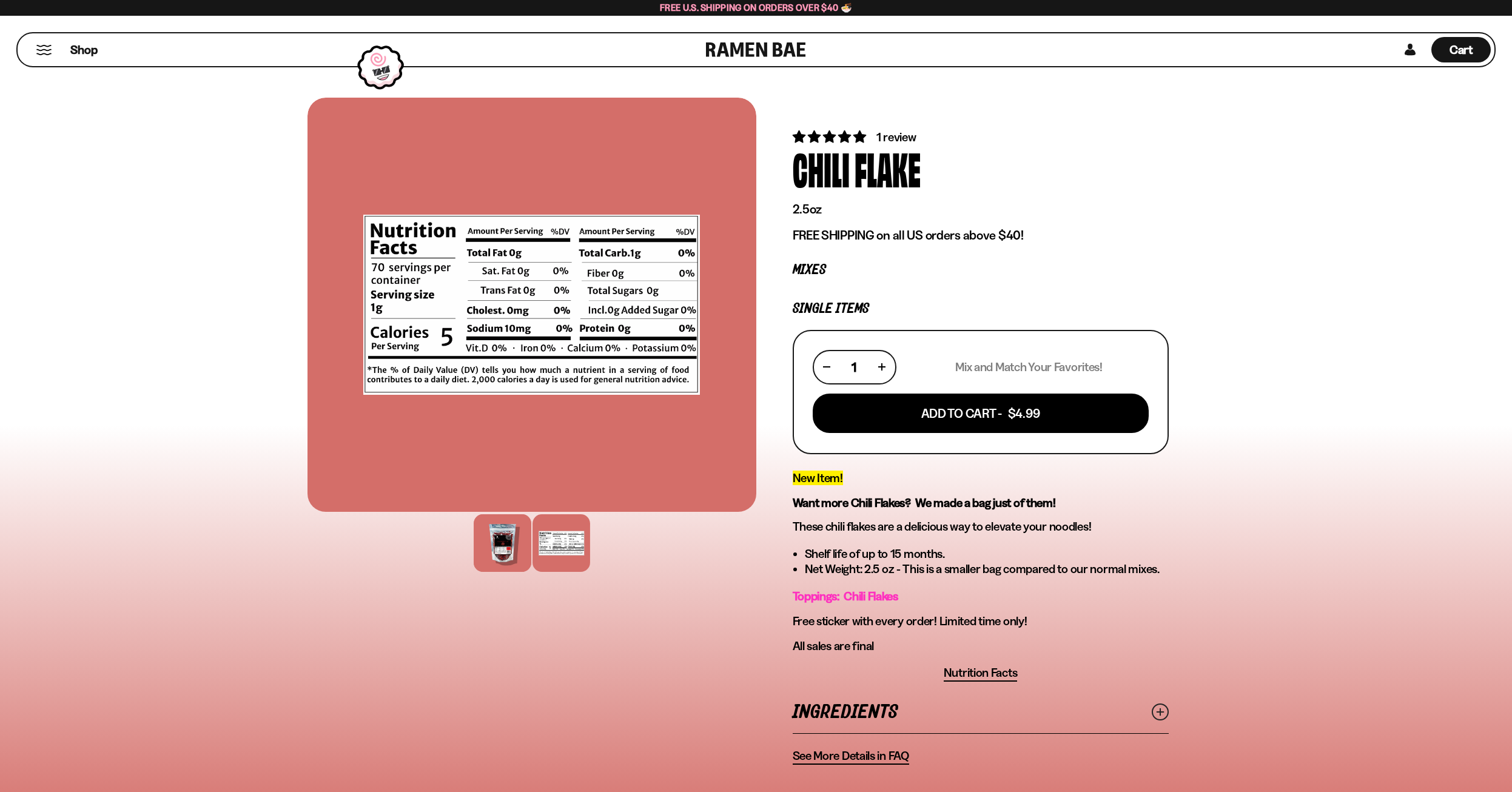
click at [494, 549] on div at bounding box center [502, 543] width 58 height 58
